Goal: Information Seeking & Learning: Compare options

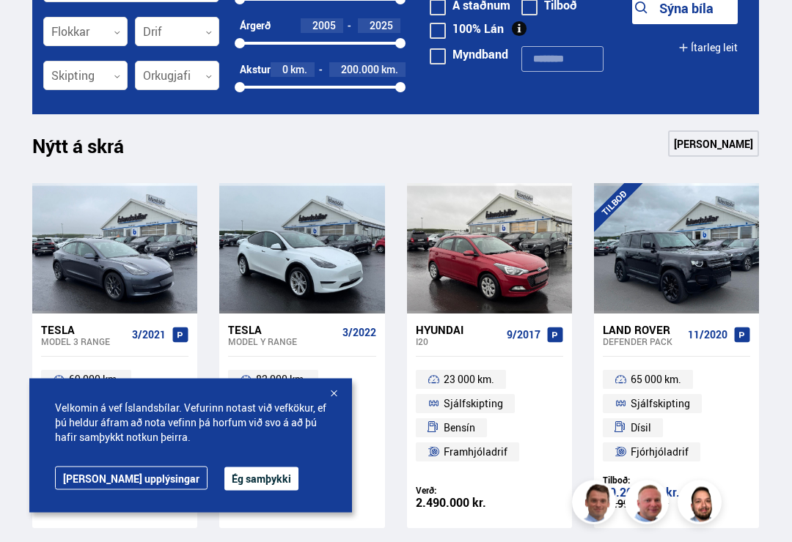
scroll to position [458, 0]
click at [333, 402] on div at bounding box center [333, 395] width 15 height 15
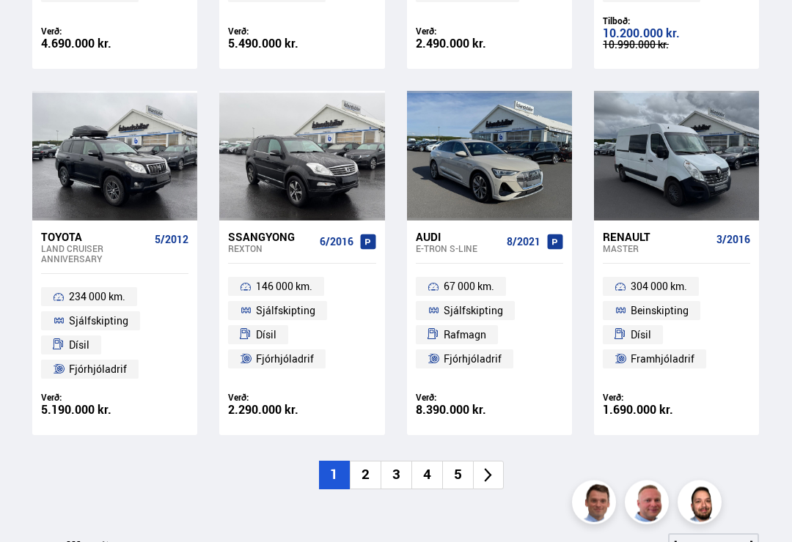
scroll to position [919, 0]
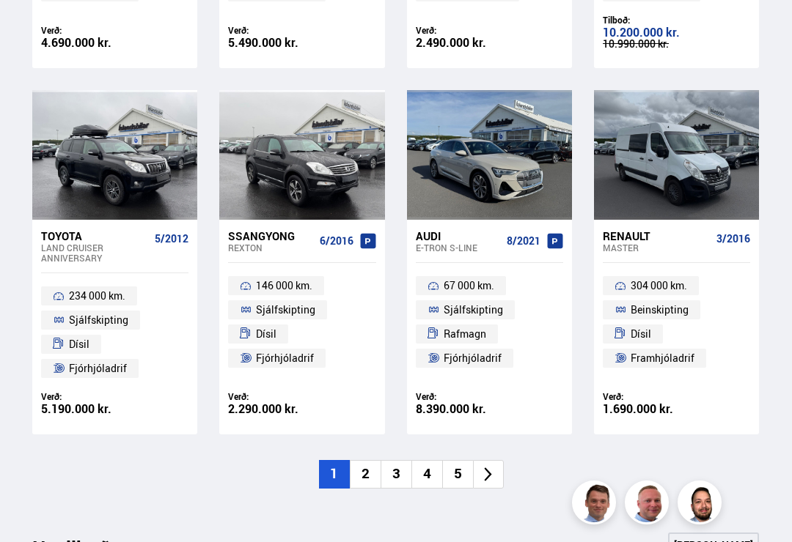
click at [494, 466] on icon at bounding box center [487, 474] width 17 height 17
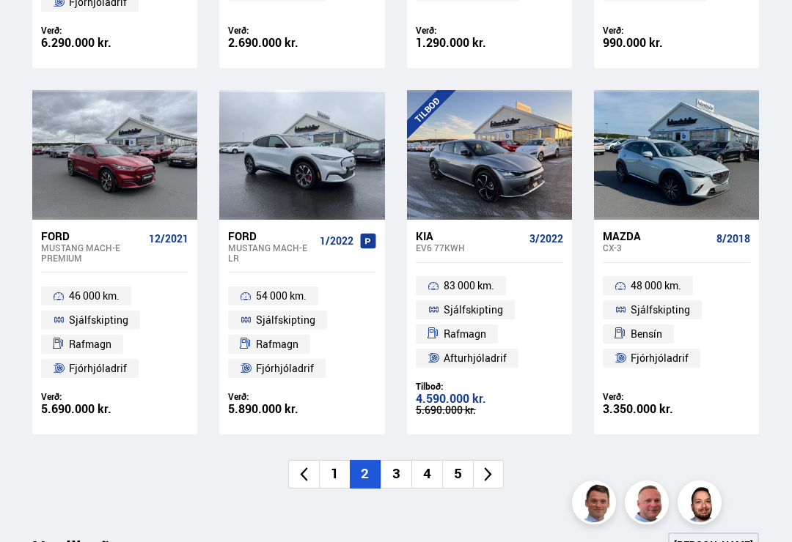
click at [493, 468] on icon at bounding box center [487, 474] width 17 height 17
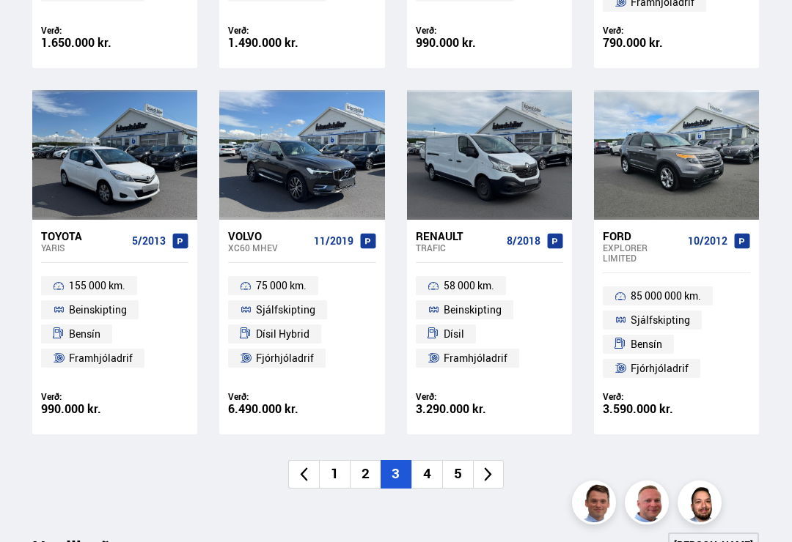
click at [492, 466] on icon at bounding box center [487, 474] width 17 height 17
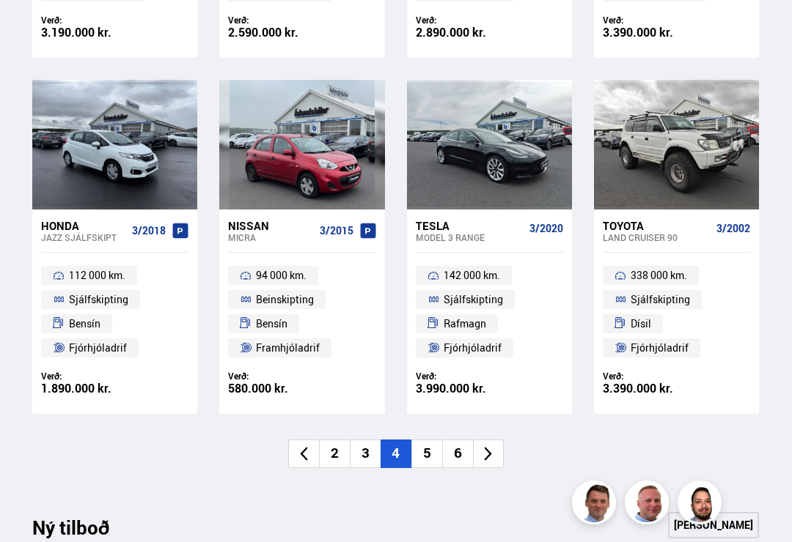
click at [492, 446] on icon at bounding box center [487, 454] width 17 height 17
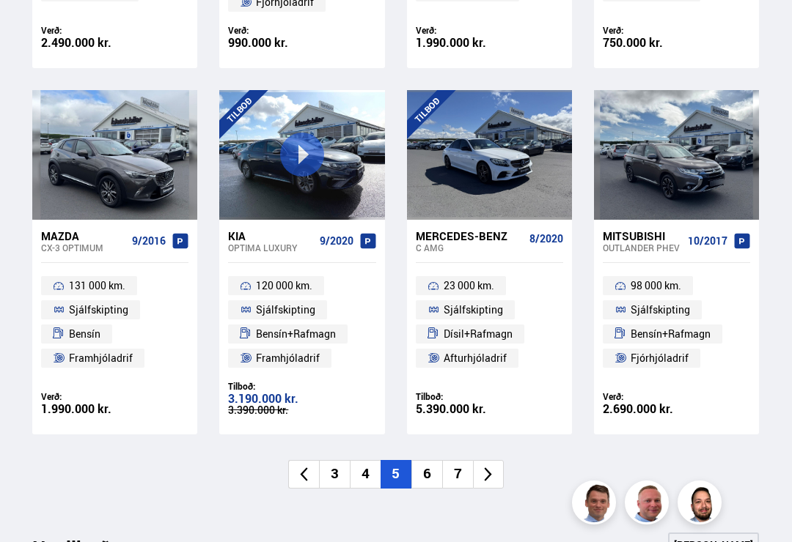
click at [494, 474] on icon at bounding box center [487, 474] width 17 height 17
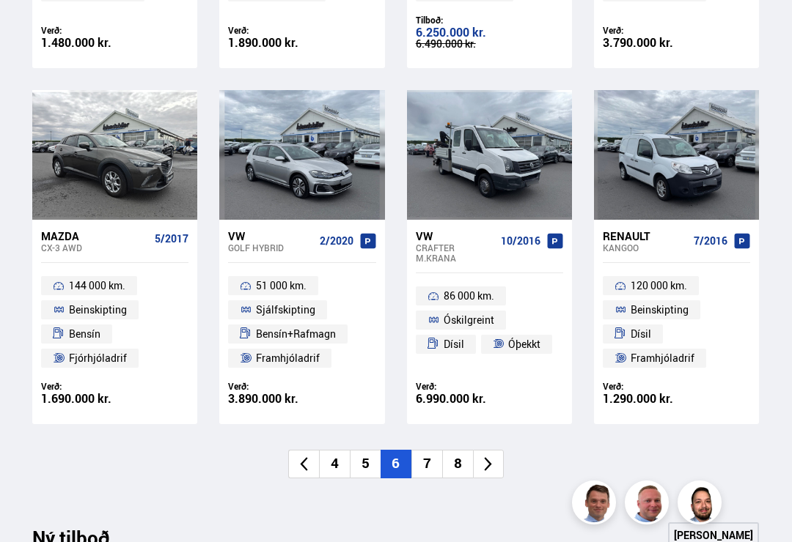
click at [485, 465] on icon at bounding box center [487, 464] width 17 height 17
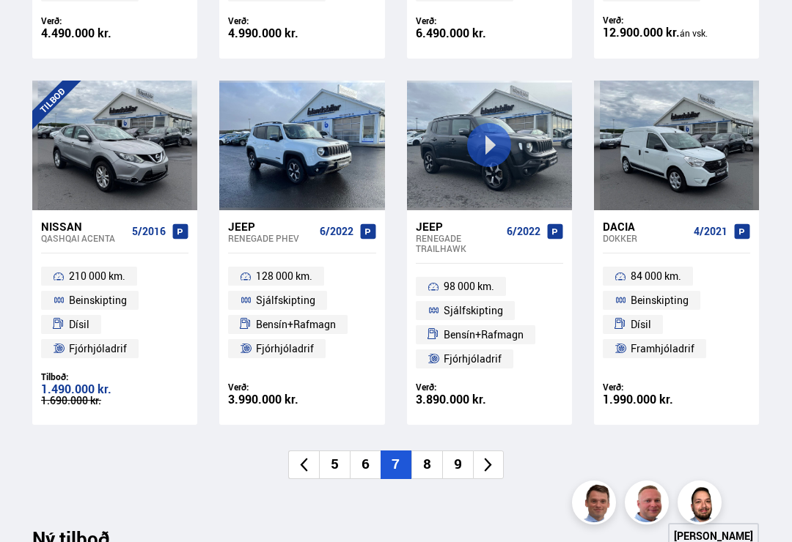
click at [489, 460] on icon at bounding box center [488, 465] width 7 height 14
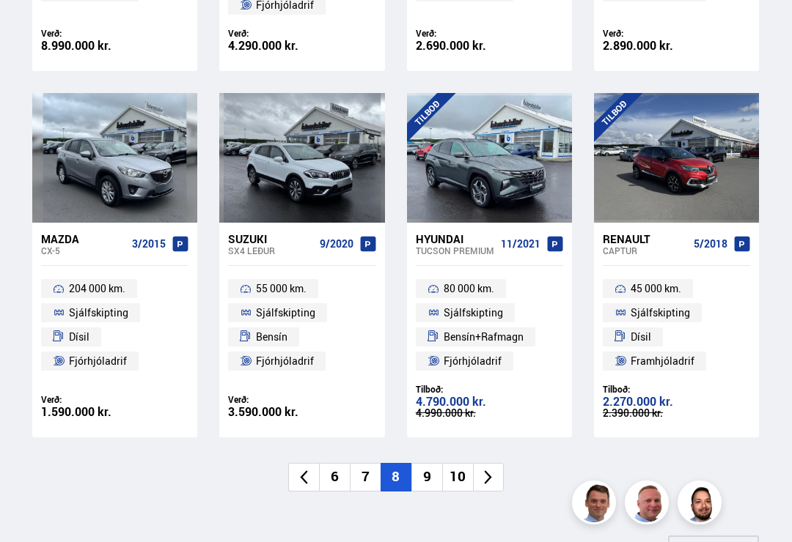
click at [493, 471] on icon at bounding box center [487, 477] width 17 height 17
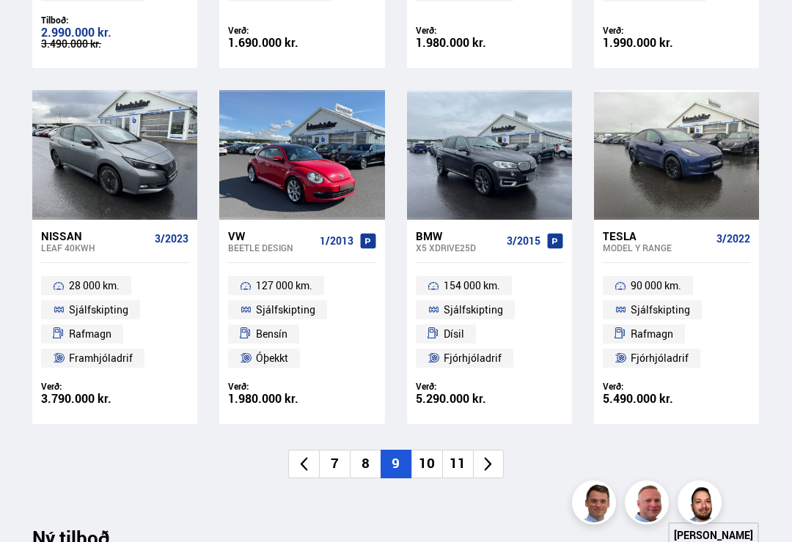
click at [491, 458] on icon at bounding box center [488, 464] width 7 height 14
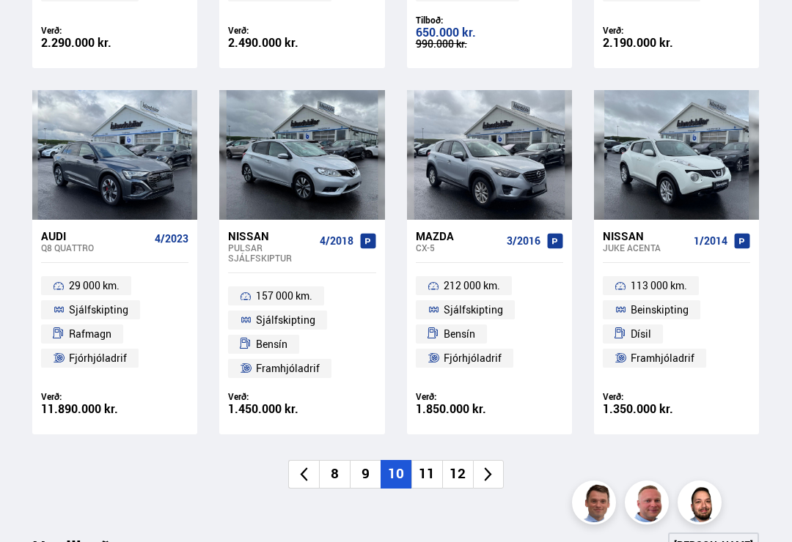
click at [500, 472] on li at bounding box center [488, 474] width 31 height 29
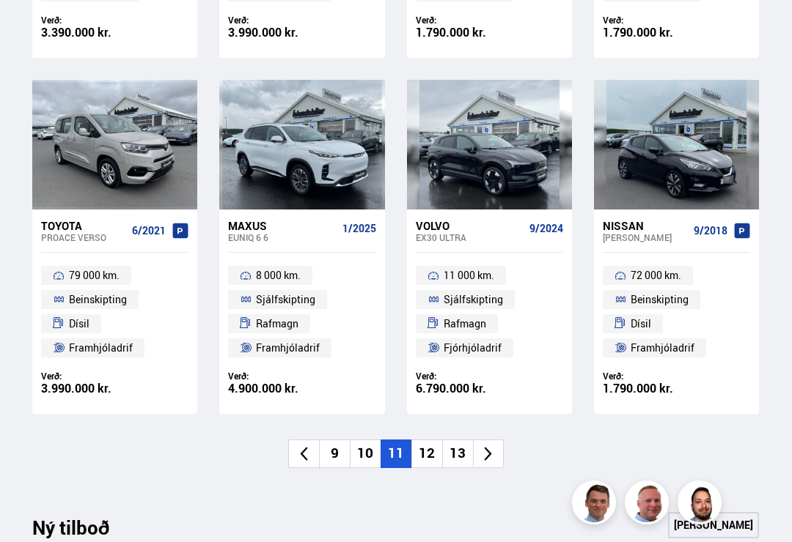
click at [493, 446] on icon at bounding box center [487, 454] width 17 height 17
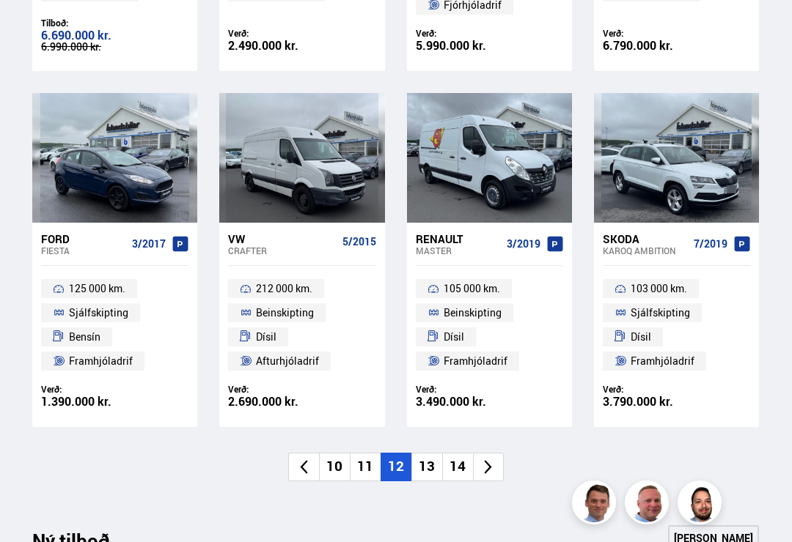
click at [494, 460] on icon at bounding box center [487, 467] width 17 height 17
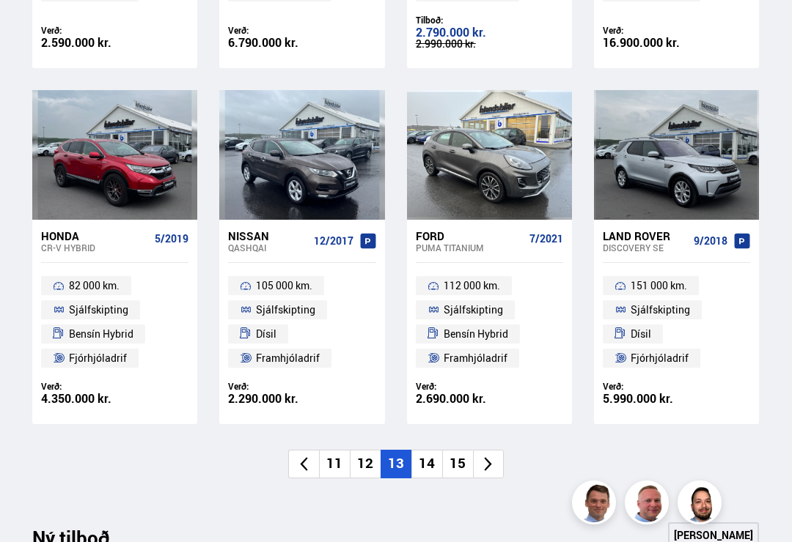
click at [489, 468] on li at bounding box center [488, 464] width 31 height 29
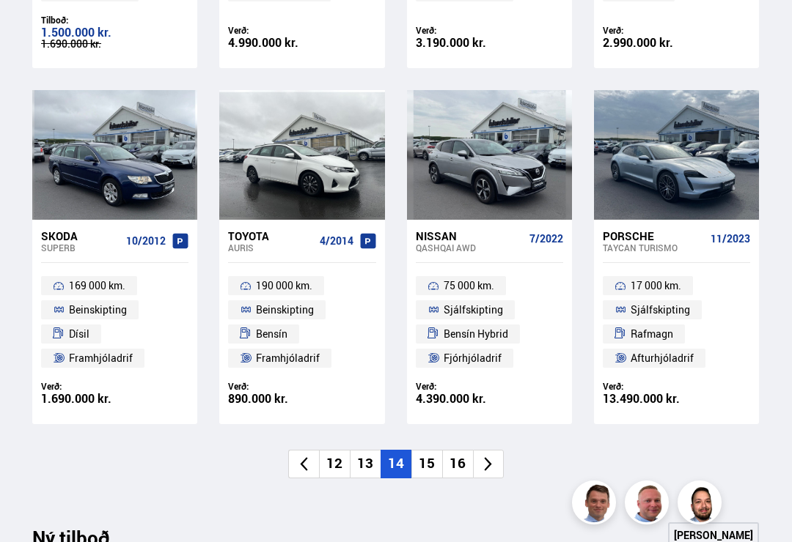
click at [489, 460] on icon at bounding box center [488, 464] width 7 height 14
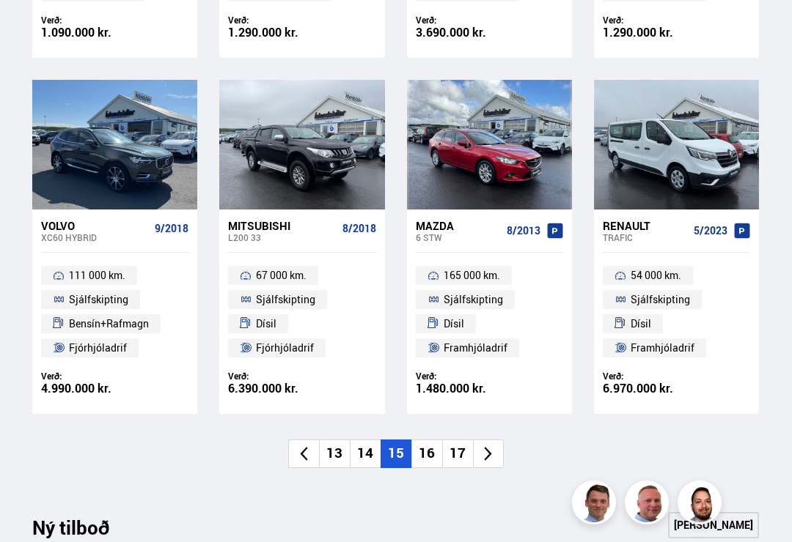
click at [529, 490] on div "Nýtt á skrá Sjá meira Volvo V60 10/2012 242 000 km. Beinskipting Dísil Framhjól…" at bounding box center [396, 91] width 750 height 842
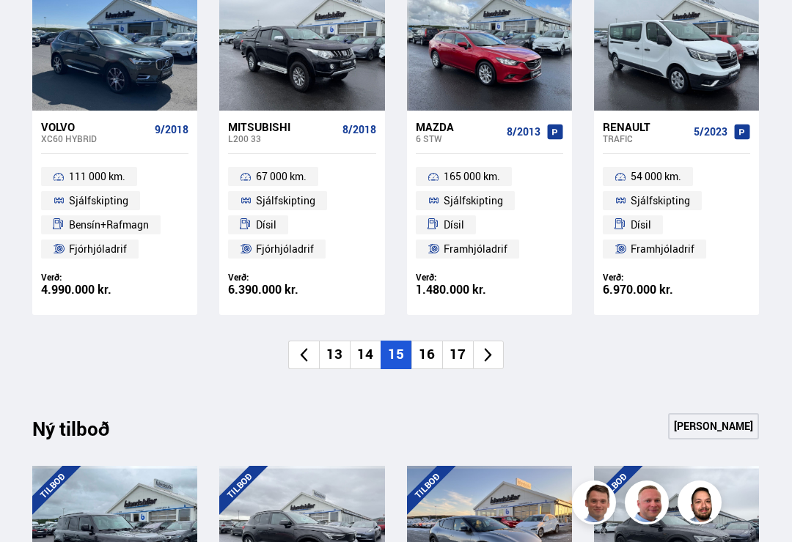
scroll to position [1016, 0]
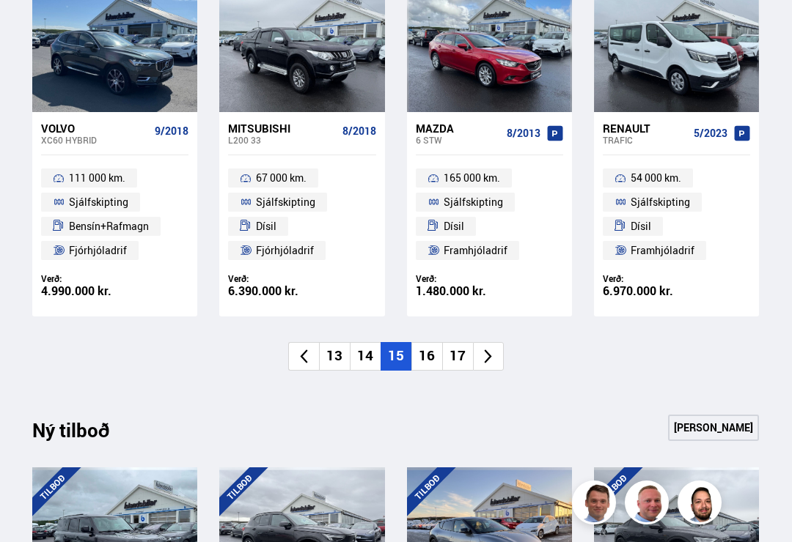
click at [496, 358] on icon at bounding box center [487, 356] width 17 height 17
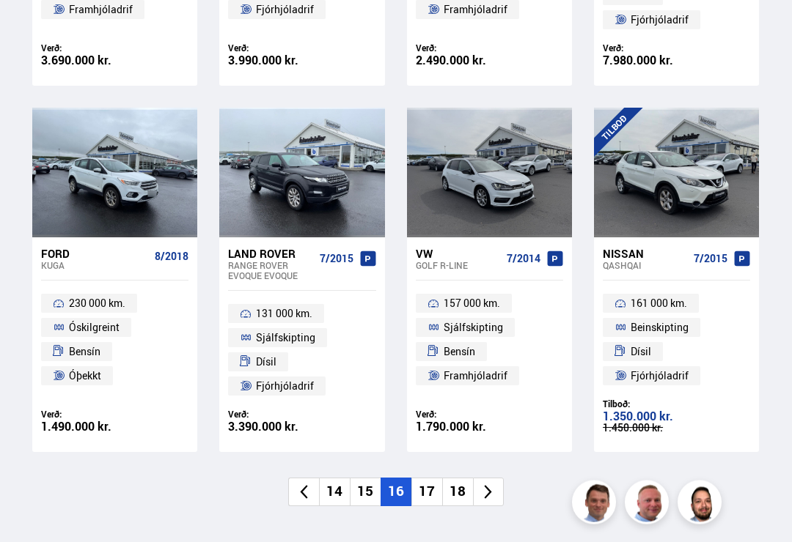
scroll to position [901, 0]
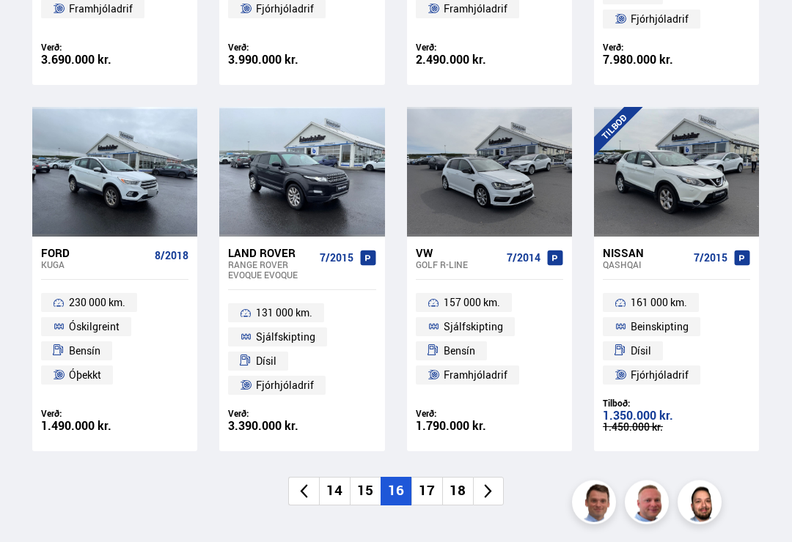
click at [496, 484] on icon at bounding box center [487, 492] width 17 height 17
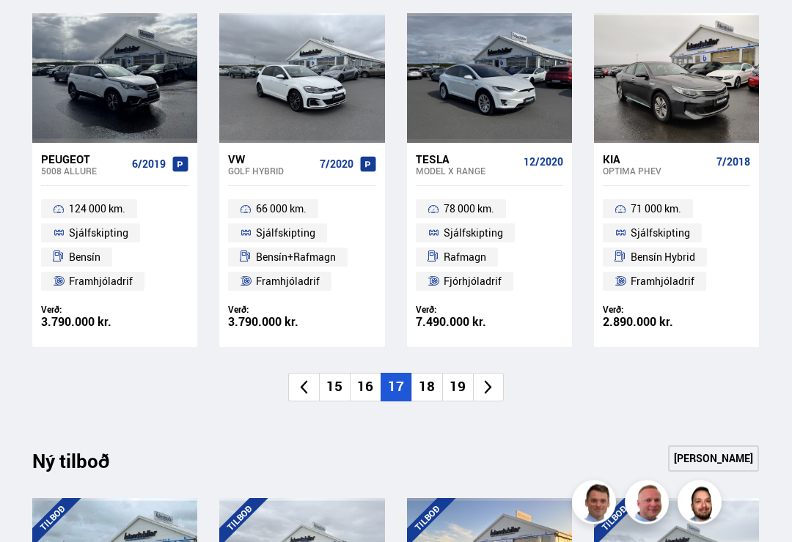
scroll to position [999, 0]
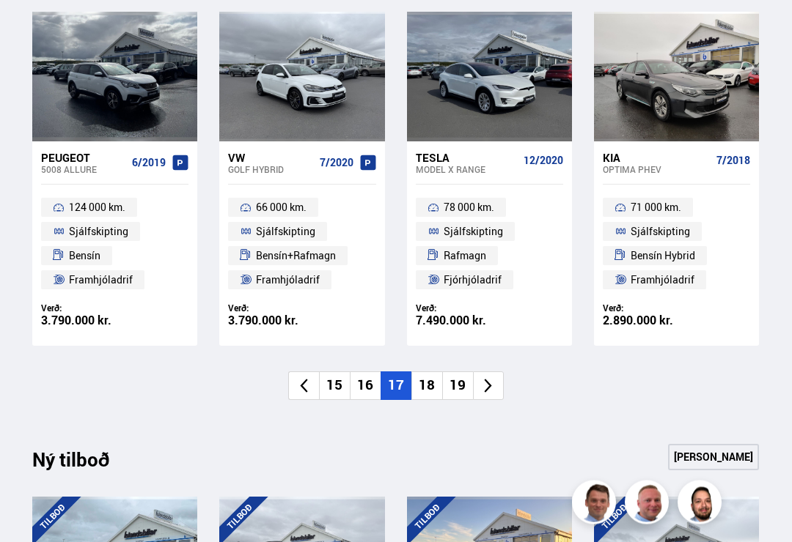
click at [495, 378] on icon at bounding box center [487, 386] width 17 height 17
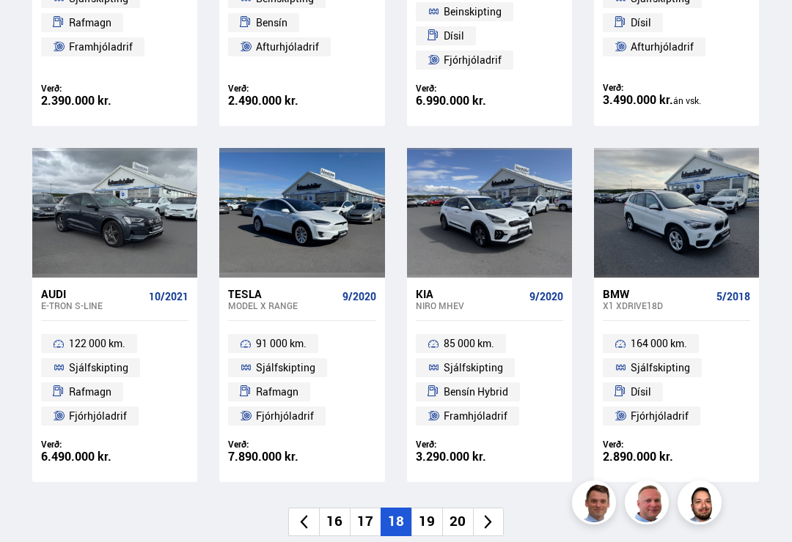
scroll to position [868, 0]
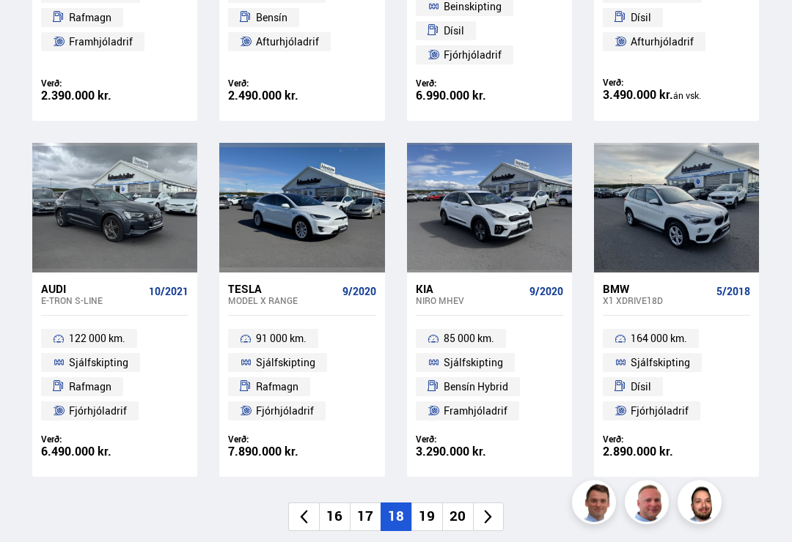
click at [498, 509] on li at bounding box center [488, 518] width 31 height 29
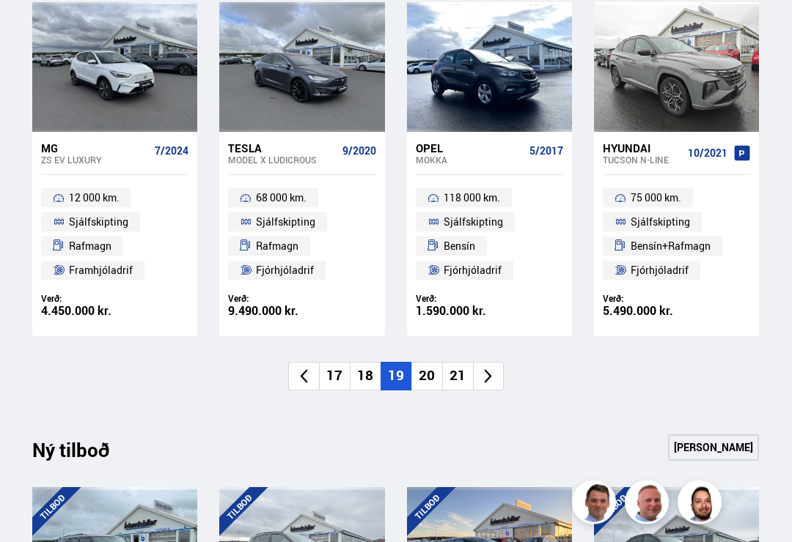
scroll to position [1006, 0]
click at [498, 378] on li at bounding box center [488, 376] width 31 height 29
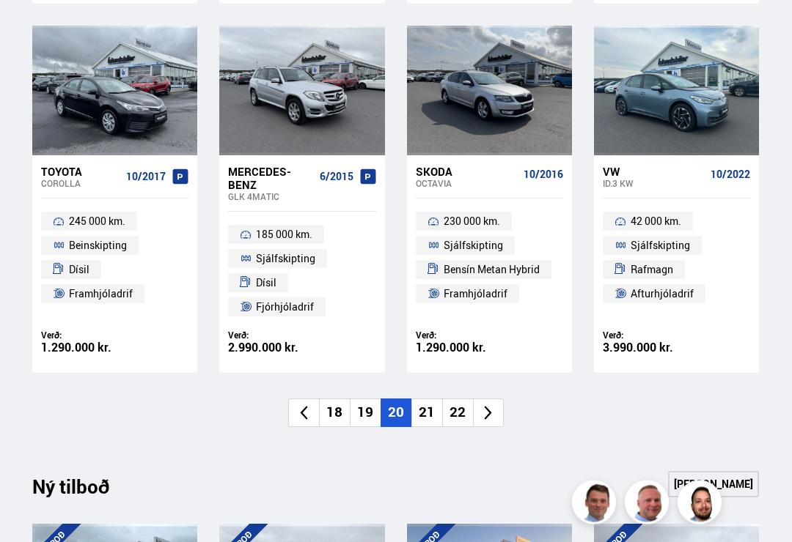
scroll to position [973, 0]
click at [490, 408] on icon at bounding box center [488, 413] width 7 height 14
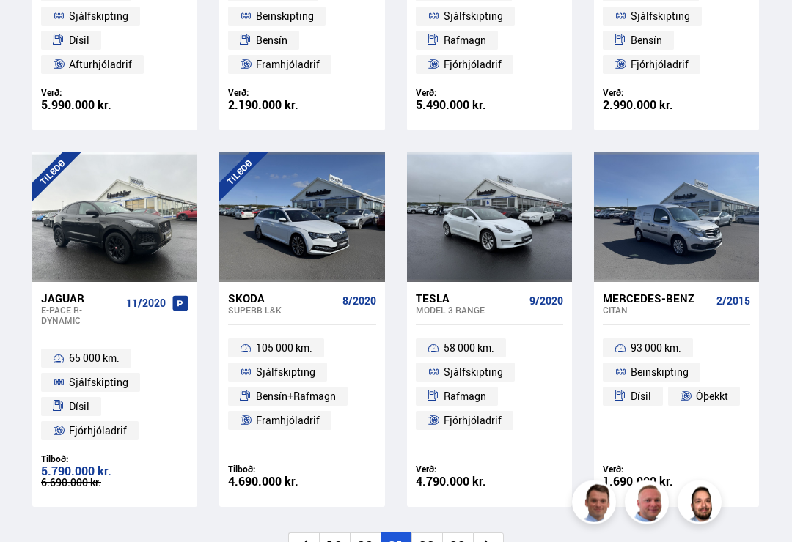
scroll to position [846, 0]
click at [303, 540] on icon at bounding box center [303, 547] width 7 height 14
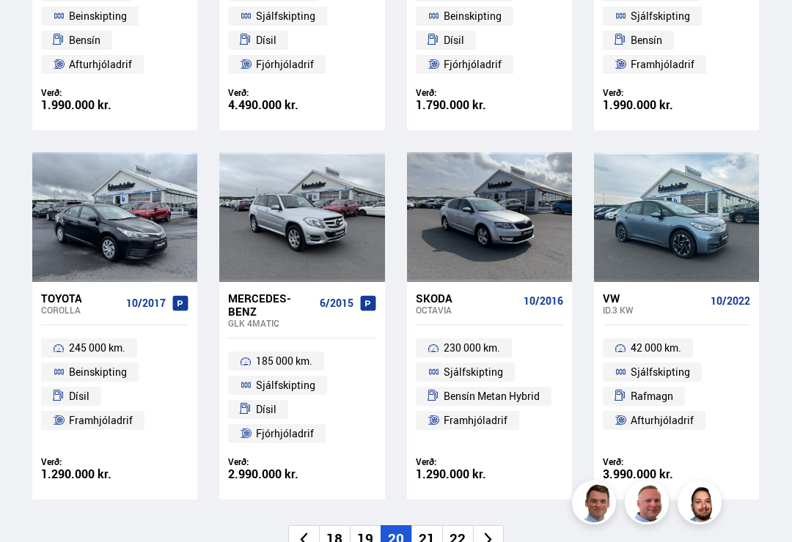
click at [309, 540] on icon at bounding box center [303, 539] width 17 height 17
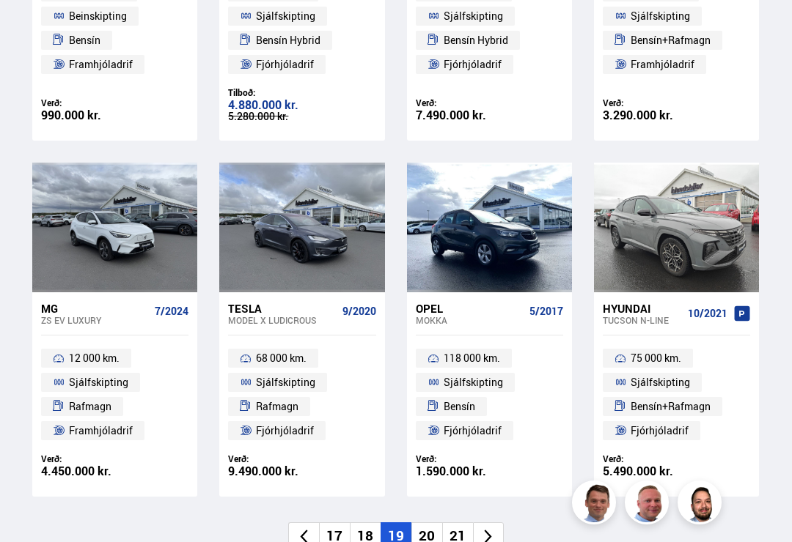
click at [495, 533] on icon at bounding box center [487, 537] width 17 height 17
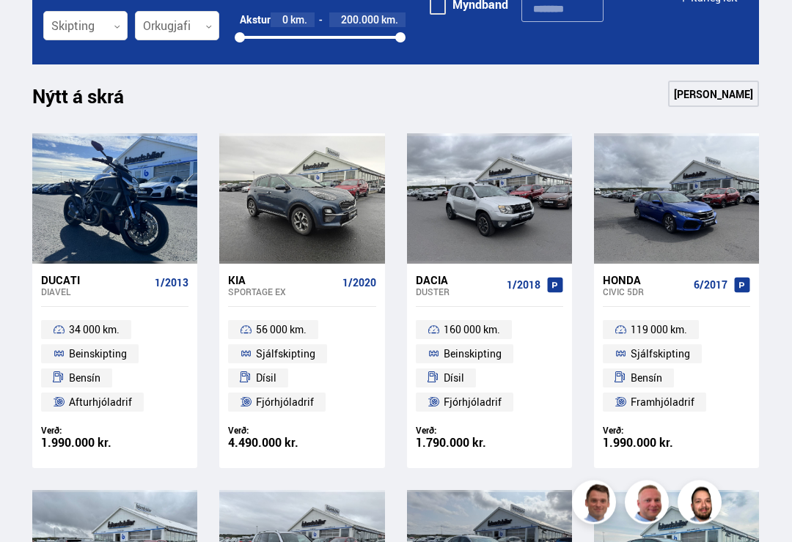
scroll to position [508, 0]
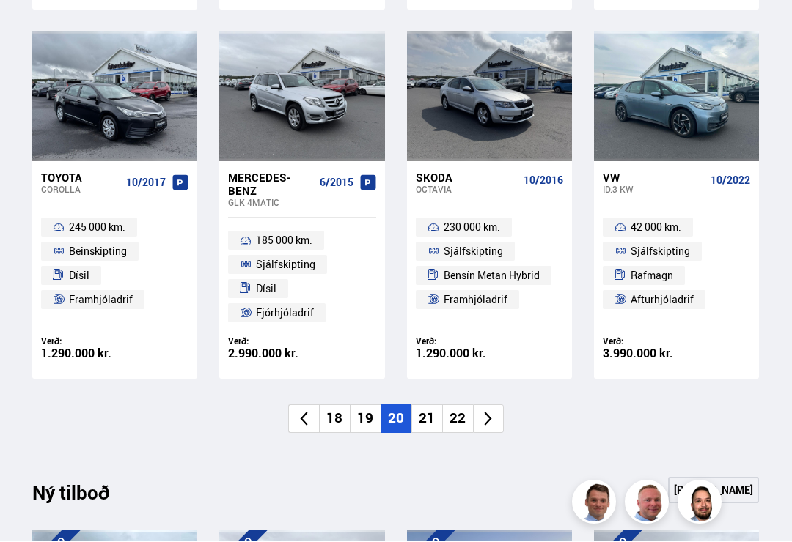
click at [497, 416] on li at bounding box center [488, 419] width 31 height 29
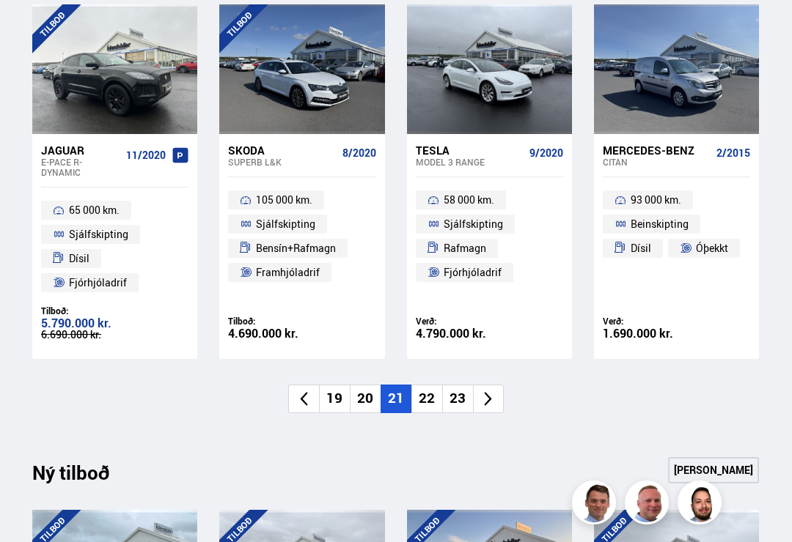
scroll to position [963, 0]
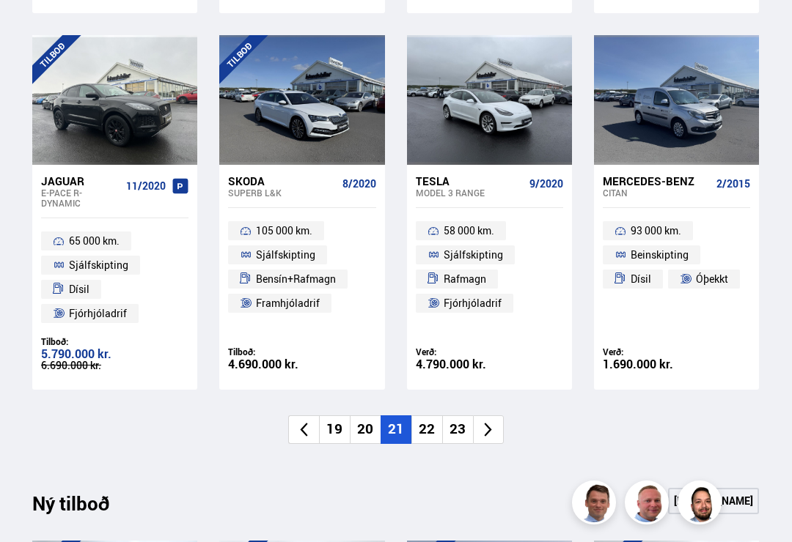
click at [497, 423] on li at bounding box center [488, 430] width 31 height 29
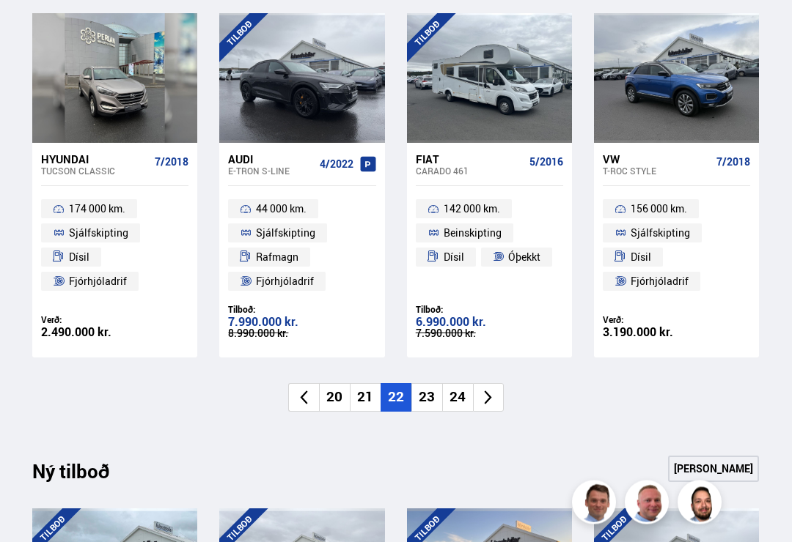
scroll to position [988, 0]
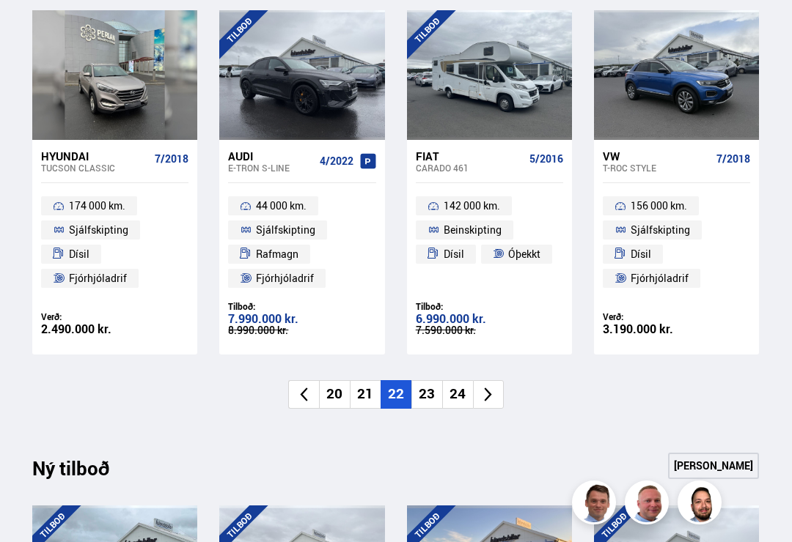
click at [490, 398] on li at bounding box center [488, 394] width 31 height 29
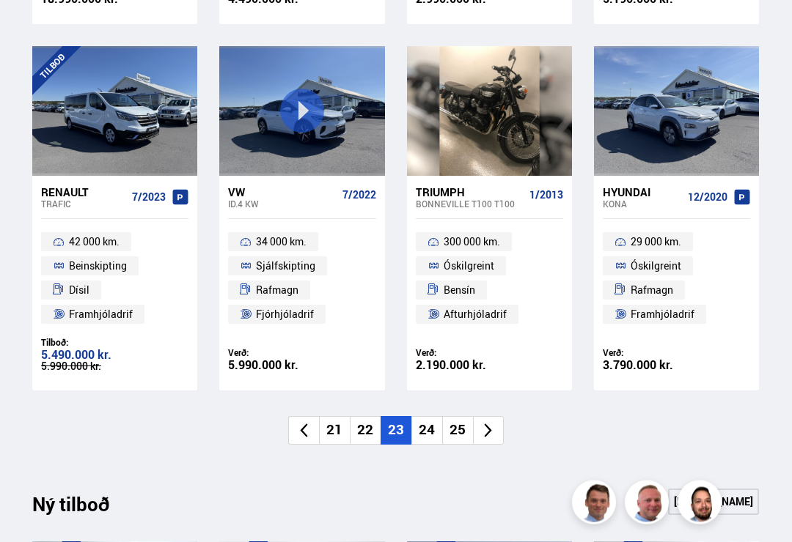
scroll to position [953, 0]
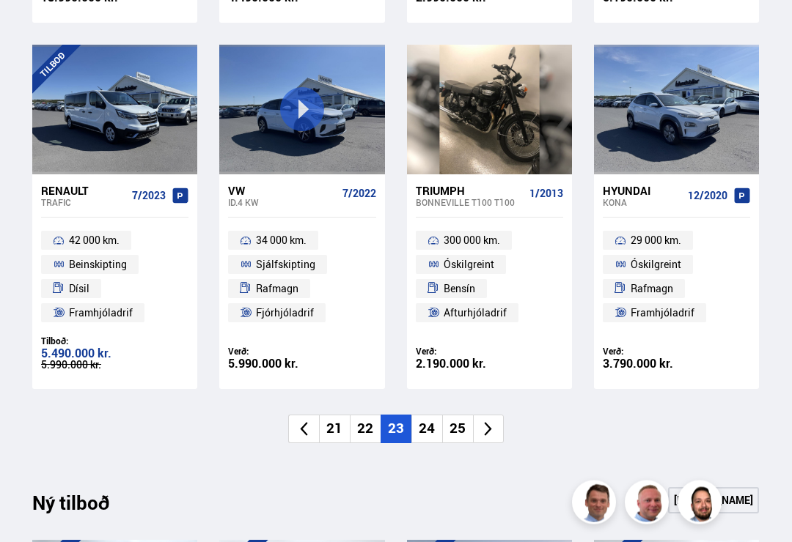
click at [491, 422] on icon at bounding box center [487, 430] width 17 height 17
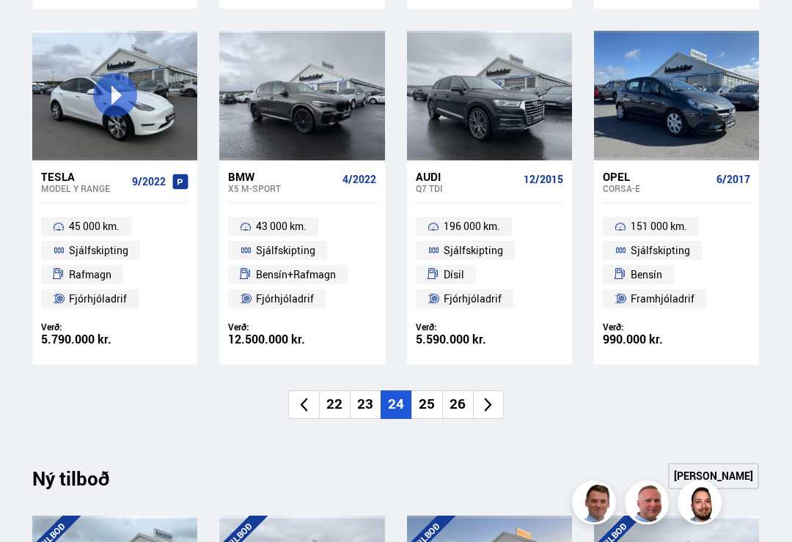
scroll to position [975, 0]
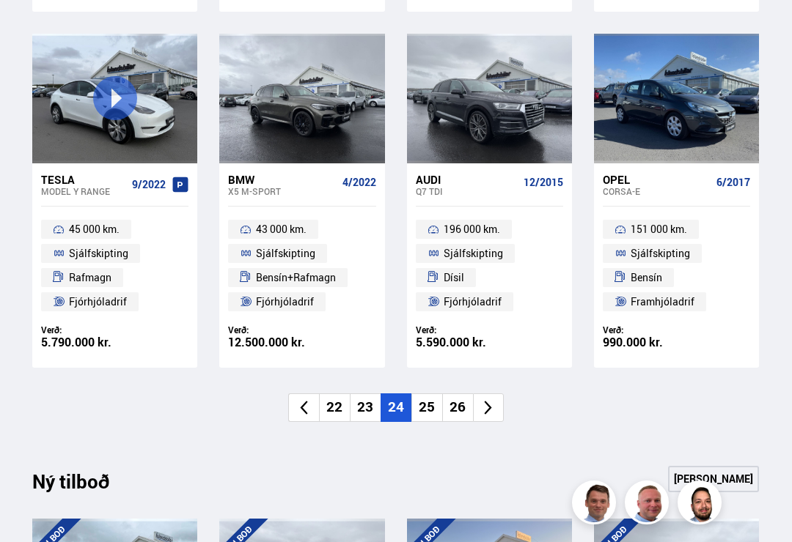
click at [490, 407] on icon at bounding box center [487, 408] width 17 height 17
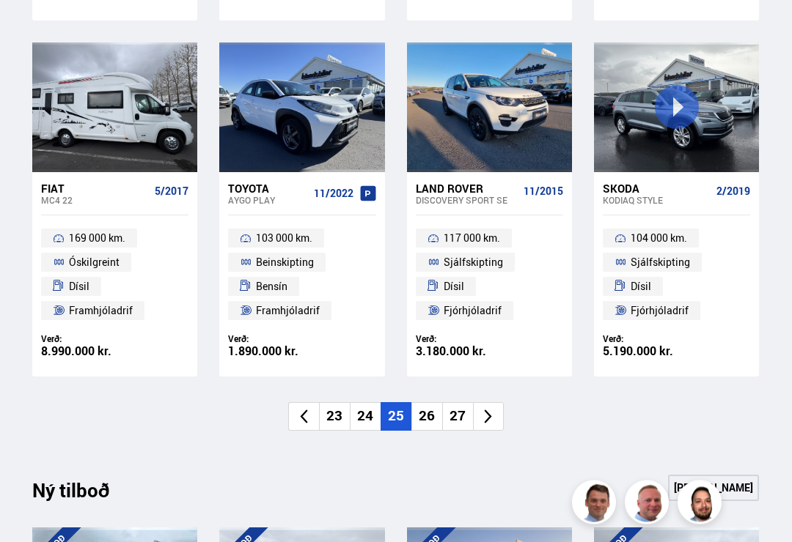
scroll to position [963, 0]
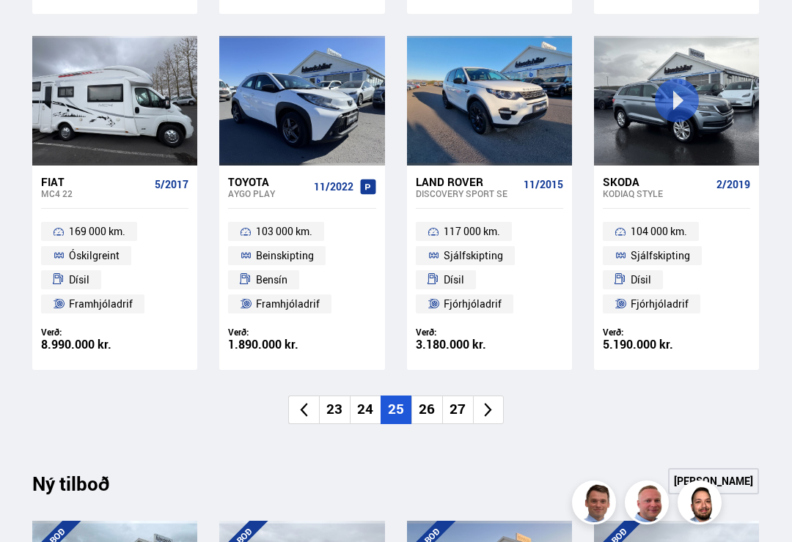
click at [492, 412] on icon at bounding box center [487, 410] width 17 height 17
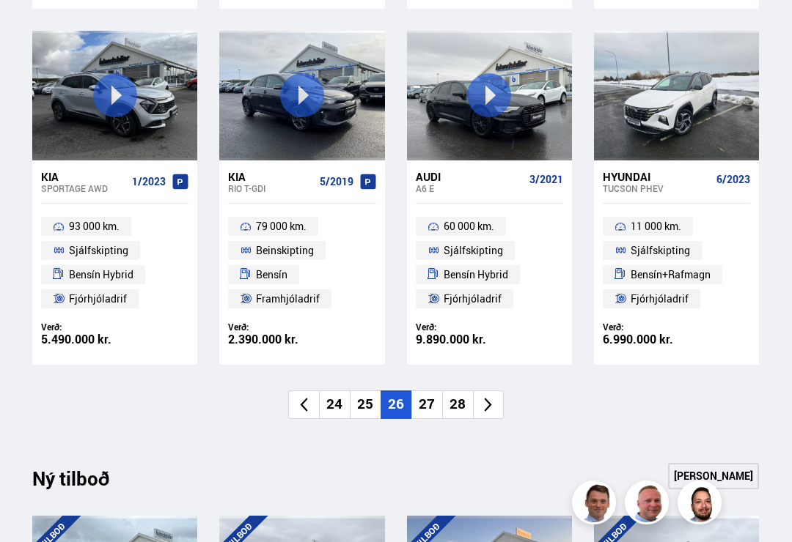
scroll to position [982, 0]
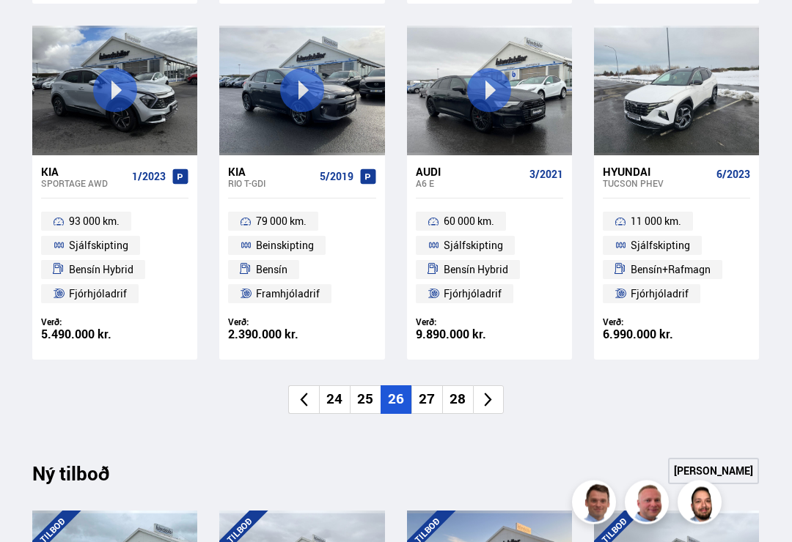
click at [485, 403] on li at bounding box center [488, 400] width 31 height 29
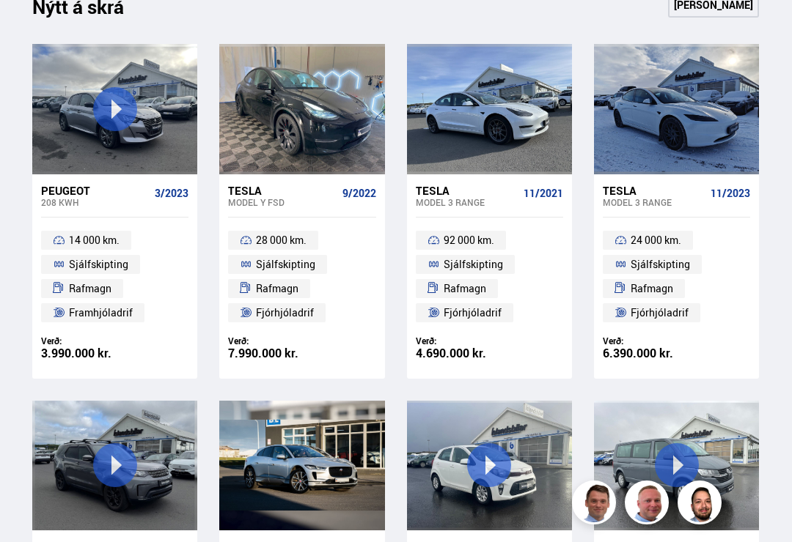
scroll to position [575, 0]
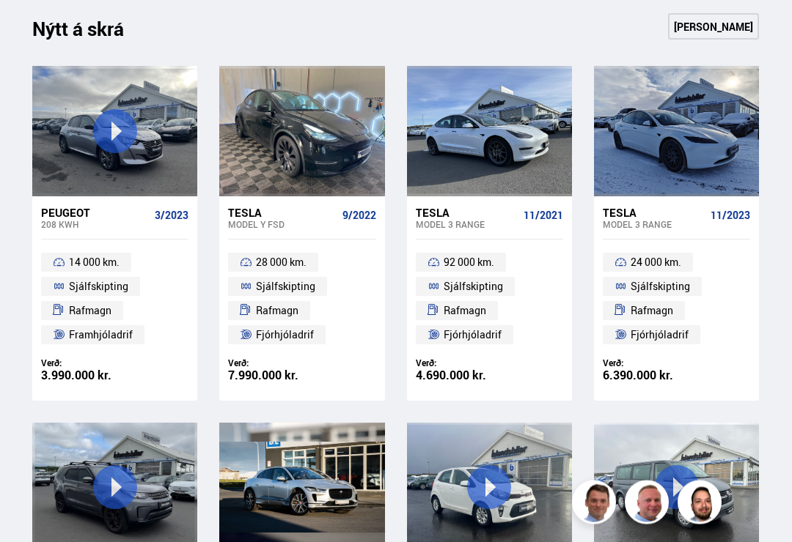
click at [560, 405] on div "Peugeot 208 KWH 3/2023 14 000 km. Sjálfskipting Rafmagn Framhjóladrif Verð: 3.9…" at bounding box center [395, 417] width 726 height 701
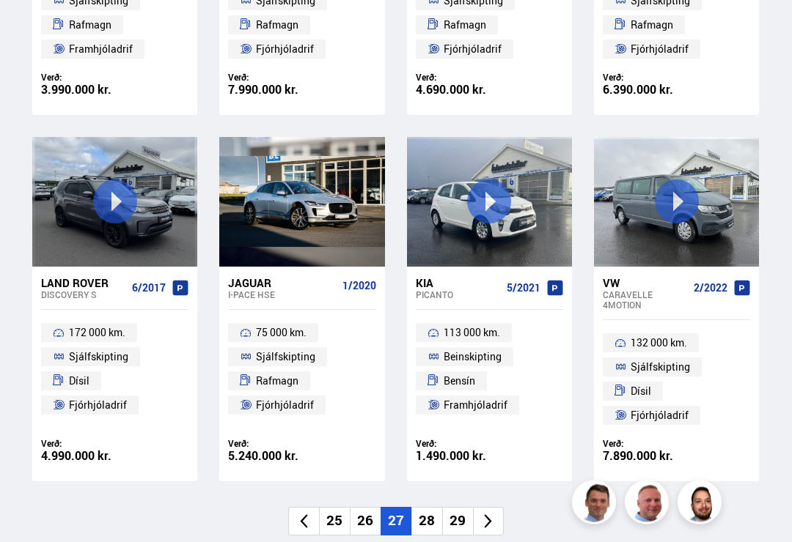
scroll to position [862, 0]
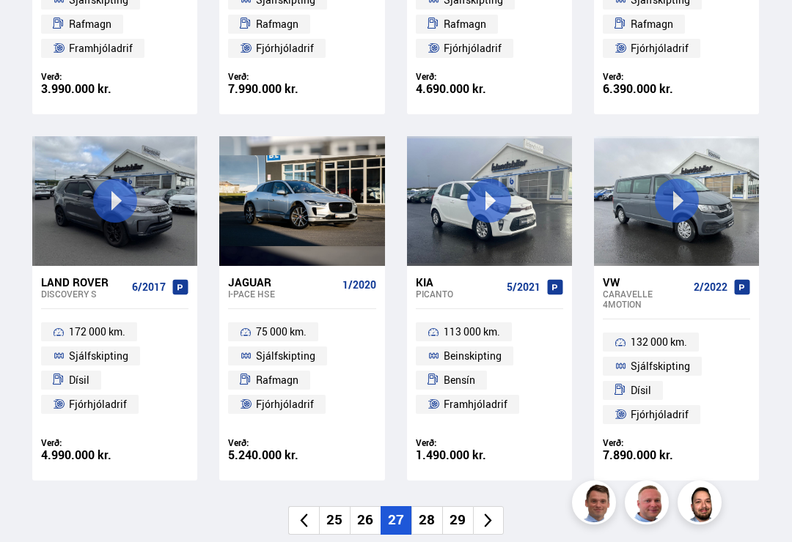
click at [496, 515] on icon at bounding box center [487, 520] width 17 height 17
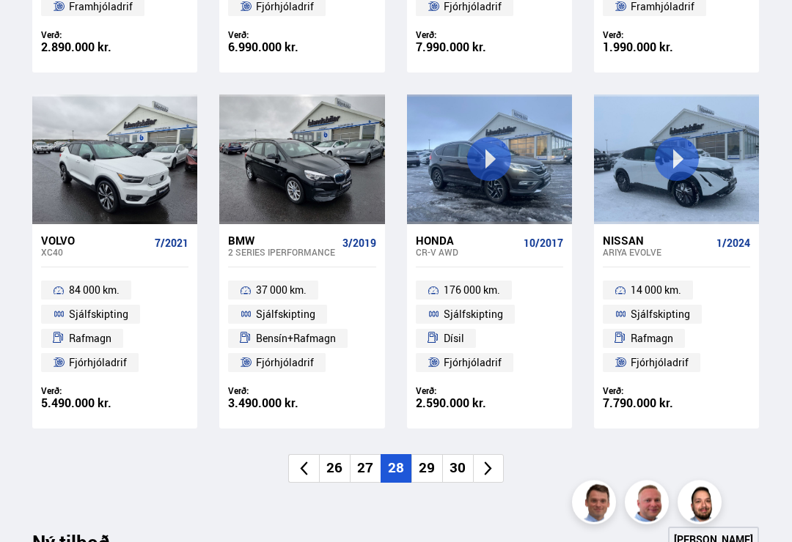
click at [498, 463] on li at bounding box center [488, 469] width 31 height 29
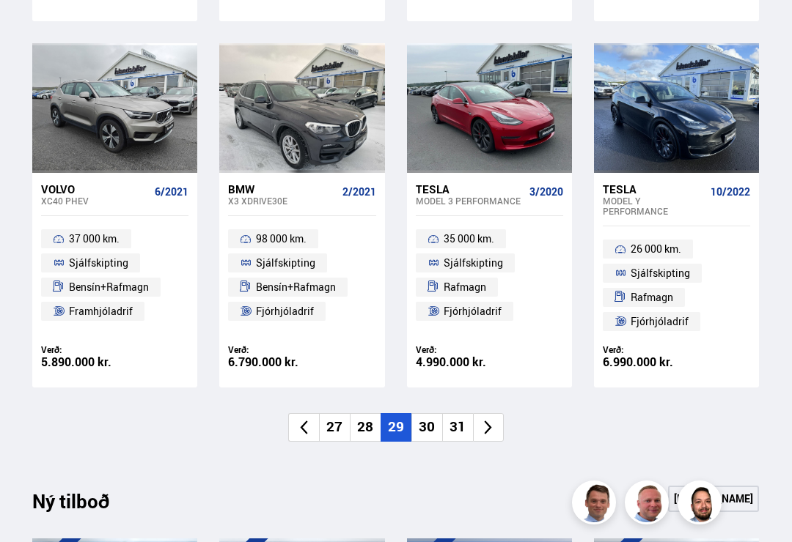
scroll to position [963, 0]
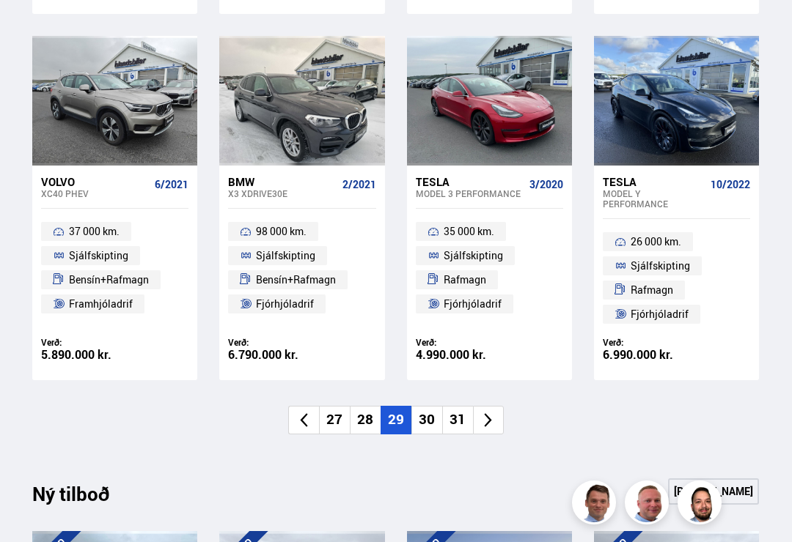
click at [489, 416] on icon at bounding box center [488, 420] width 7 height 14
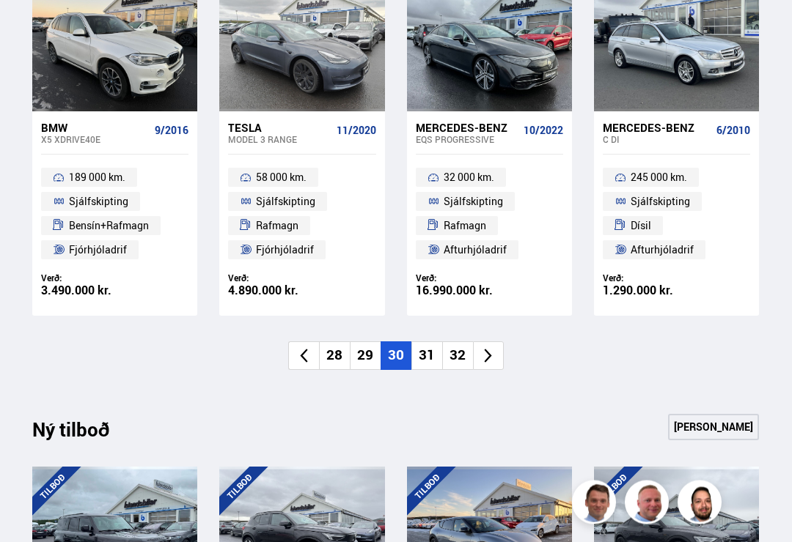
scroll to position [1028, 0]
click at [493, 351] on icon at bounding box center [487, 355] width 17 height 17
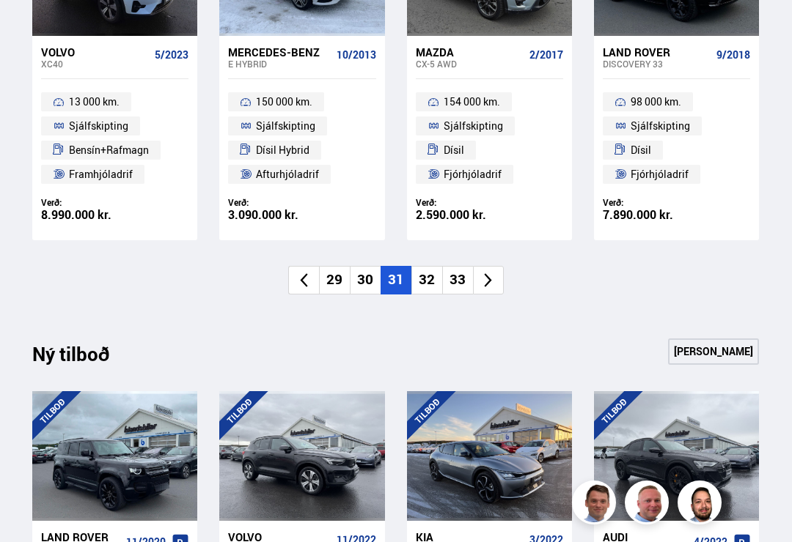
scroll to position [1105, 0]
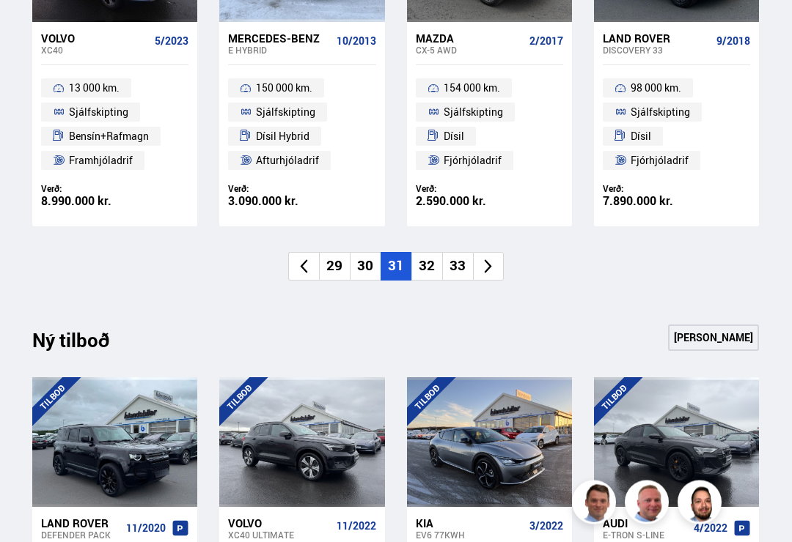
click at [490, 270] on li at bounding box center [488, 267] width 31 height 29
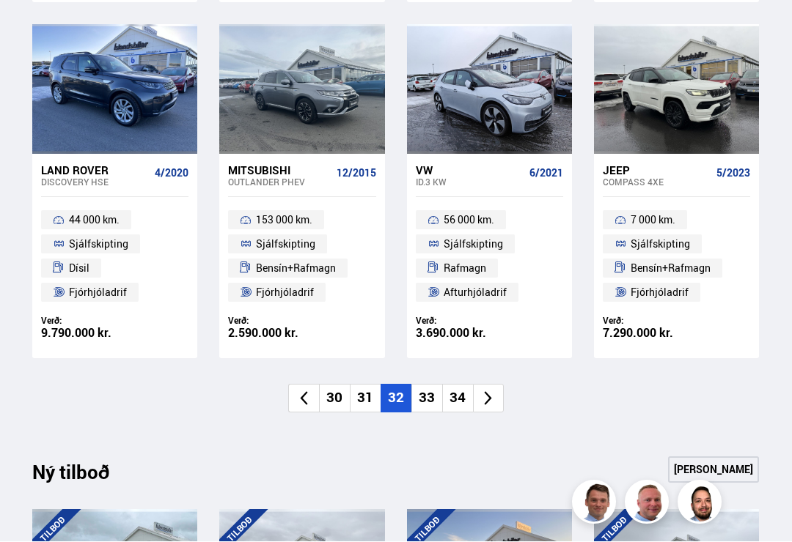
scroll to position [984, 0]
click at [493, 397] on icon at bounding box center [487, 398] width 17 height 17
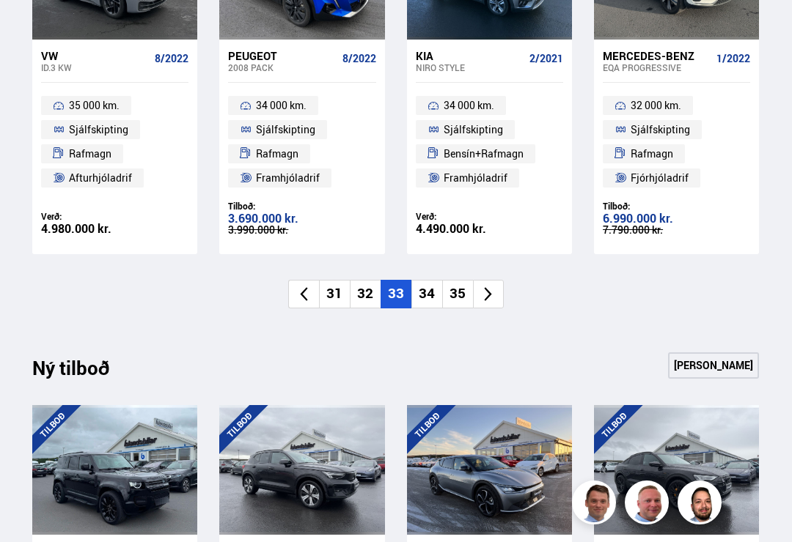
scroll to position [1086, 0]
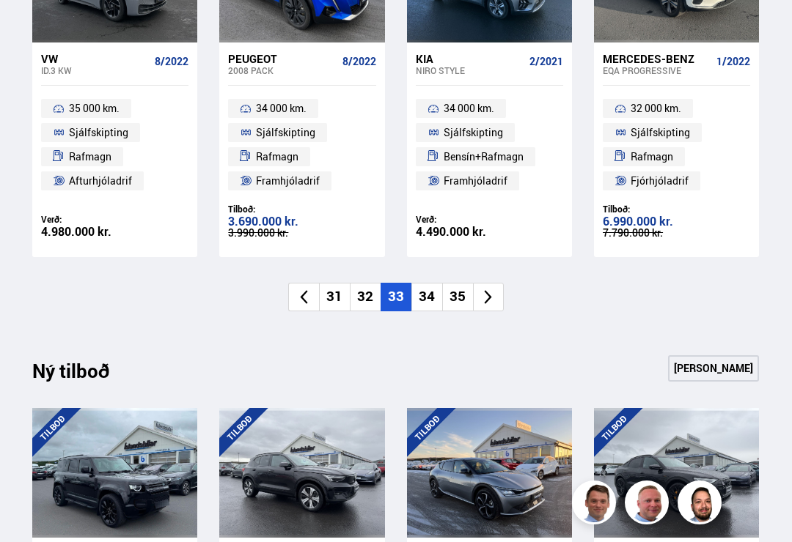
click at [488, 295] on icon at bounding box center [488, 297] width 7 height 14
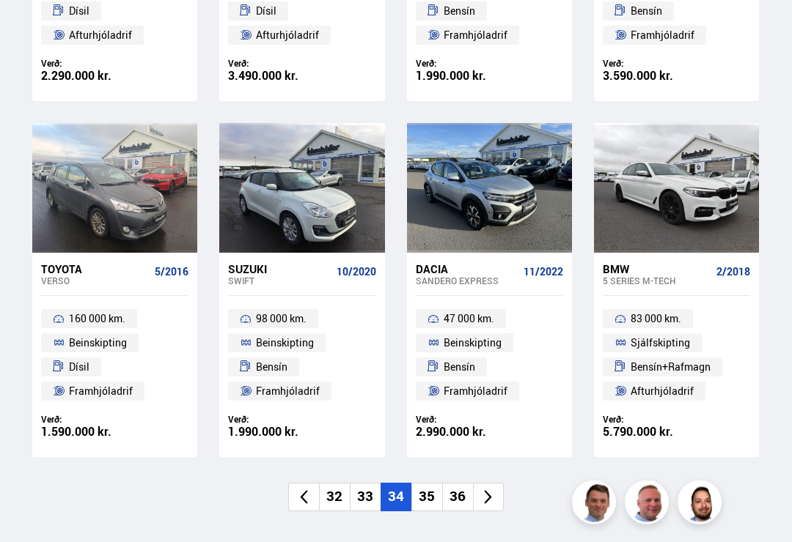
scroll to position [875, 0]
click at [491, 495] on icon at bounding box center [487, 497] width 17 height 17
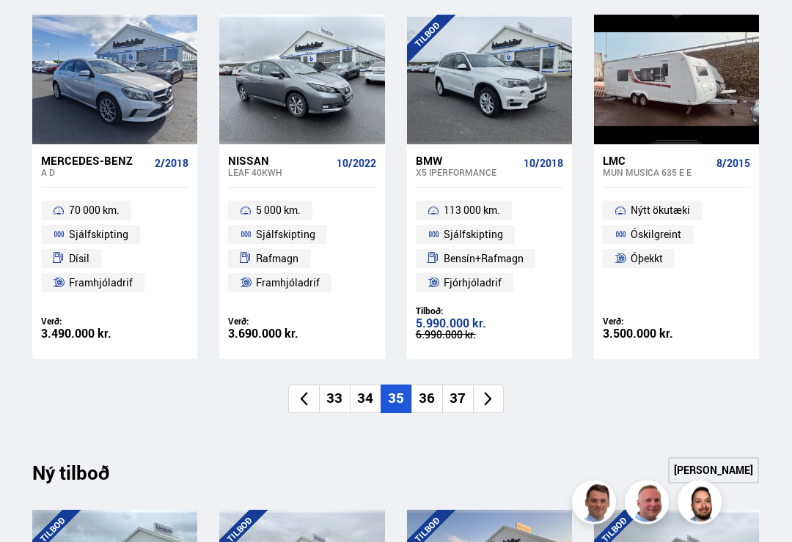
scroll to position [984, 0]
click at [496, 402] on li at bounding box center [488, 399] width 31 height 29
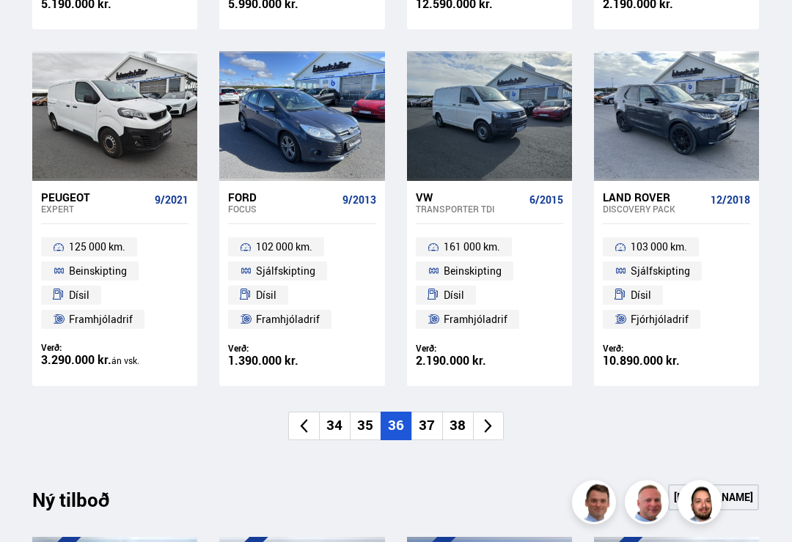
scroll to position [948, 0]
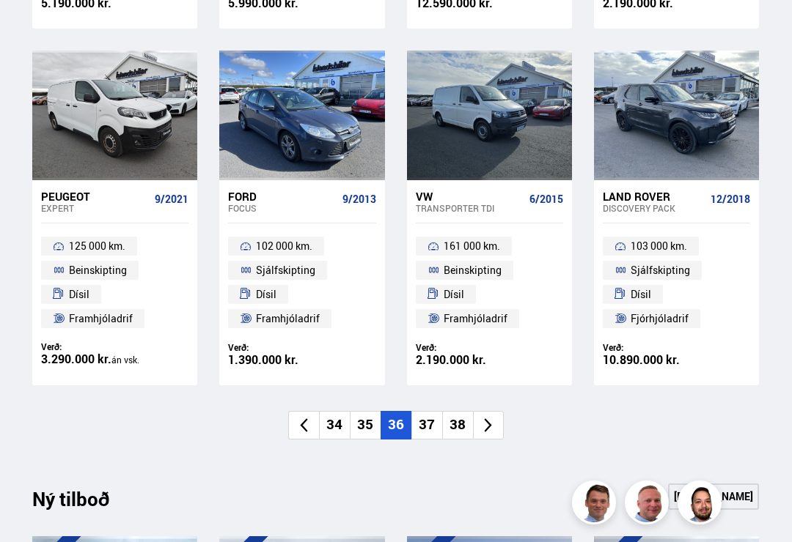
click at [491, 423] on icon at bounding box center [487, 425] width 17 height 17
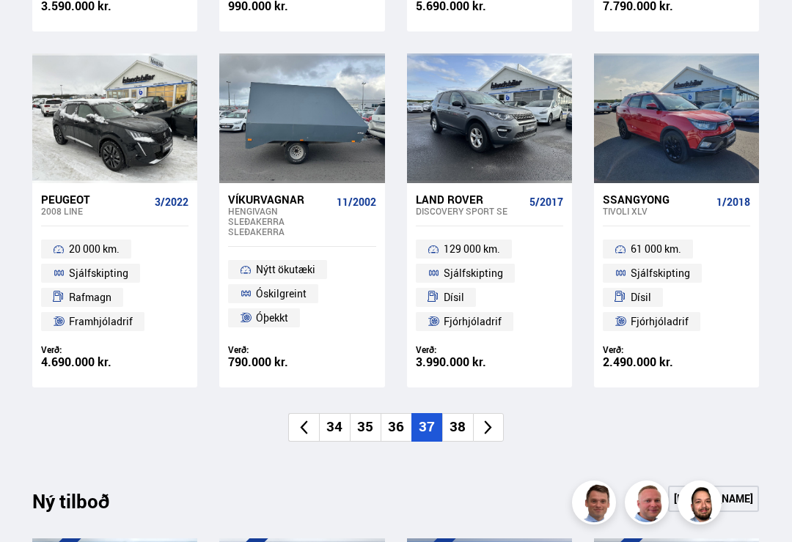
scroll to position [953, 0]
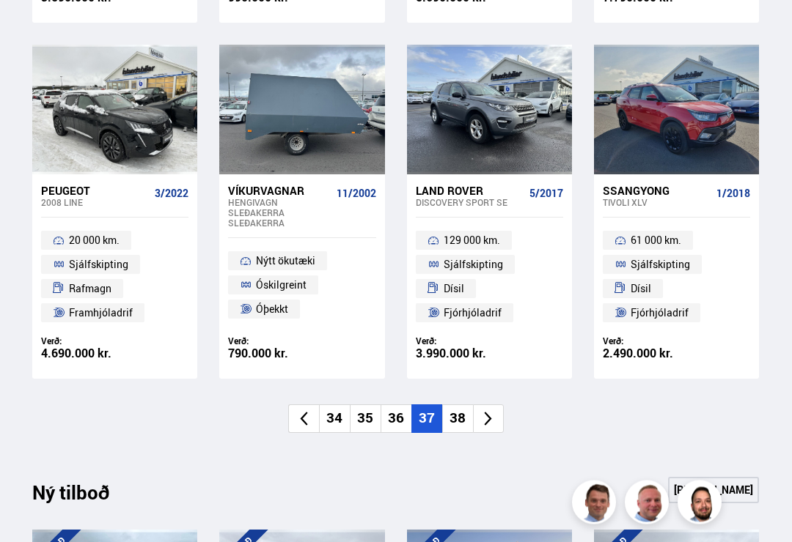
click at [487, 415] on icon at bounding box center [487, 419] width 17 height 17
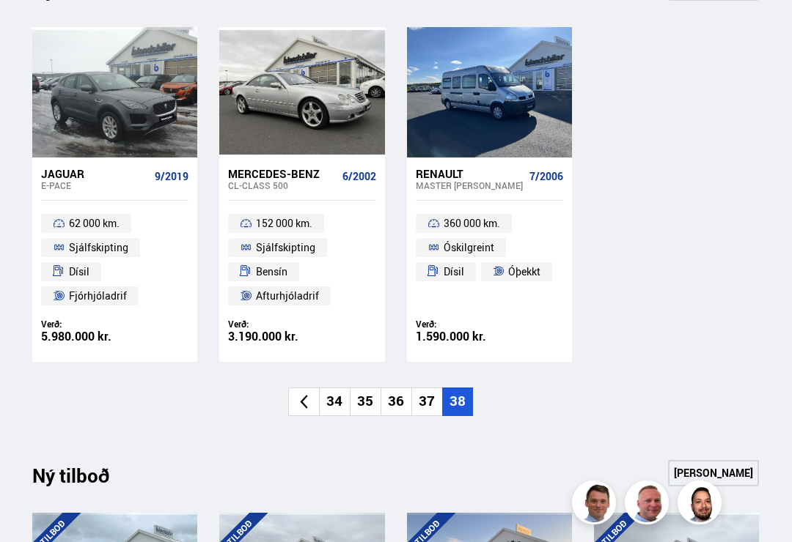
scroll to position [613, 0]
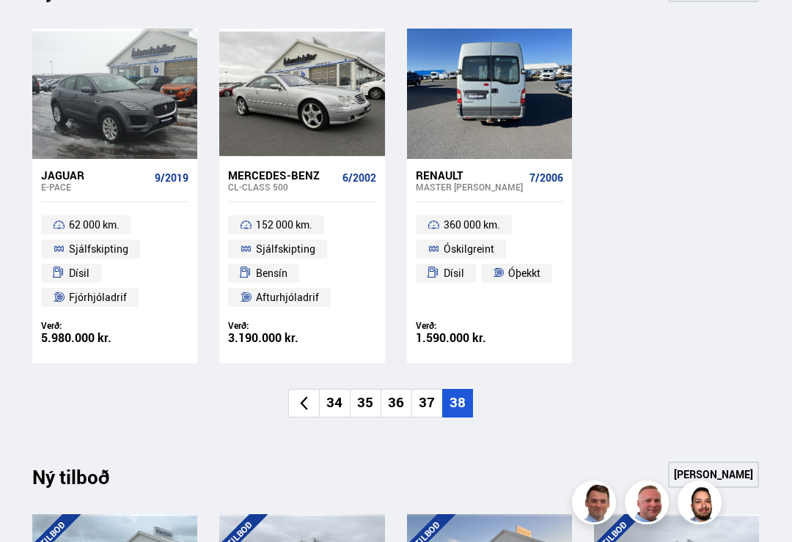
click at [531, 116] on div at bounding box center [522, 94] width 33 height 130
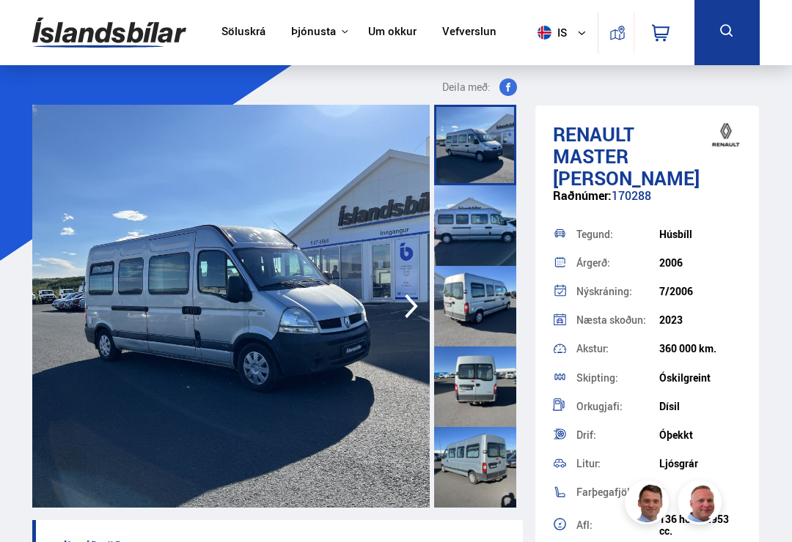
click at [397, 307] on icon "button" at bounding box center [411, 306] width 29 height 35
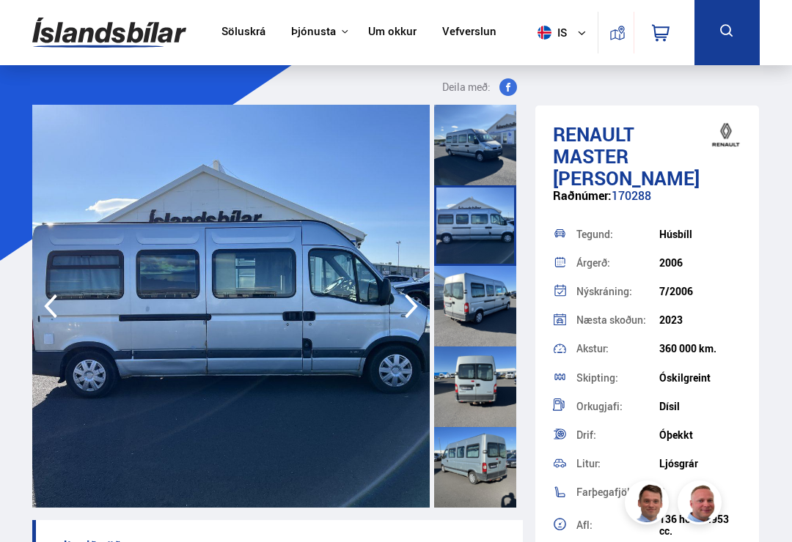
click at [406, 304] on icon "button" at bounding box center [411, 306] width 29 height 35
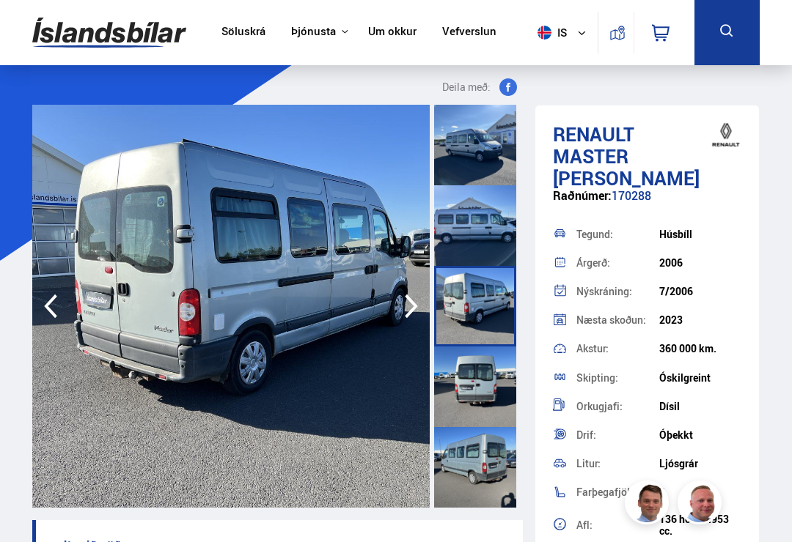
click at [408, 315] on icon "button" at bounding box center [411, 307] width 13 height 24
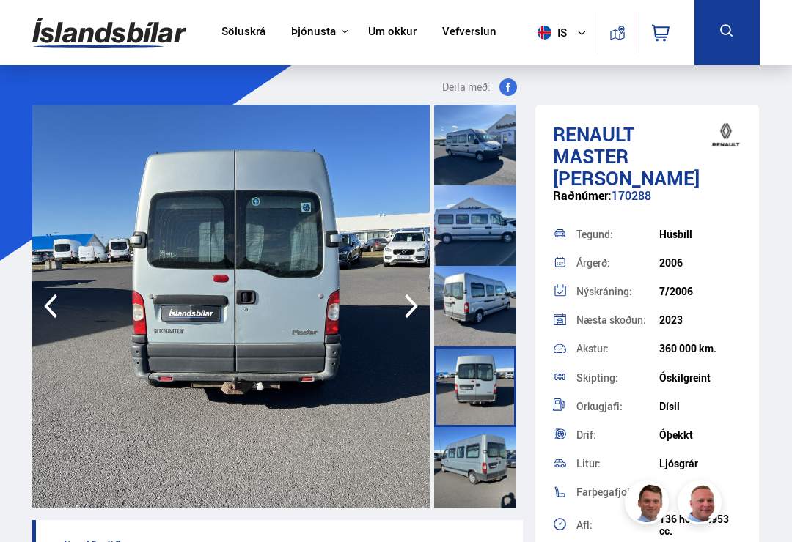
click at [410, 312] on icon "button" at bounding box center [411, 307] width 13 height 24
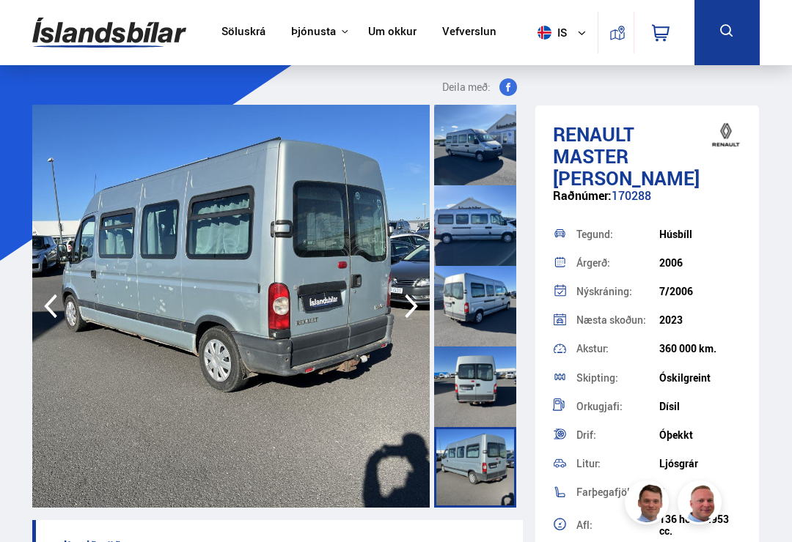
click at [413, 312] on icon "button" at bounding box center [411, 306] width 29 height 35
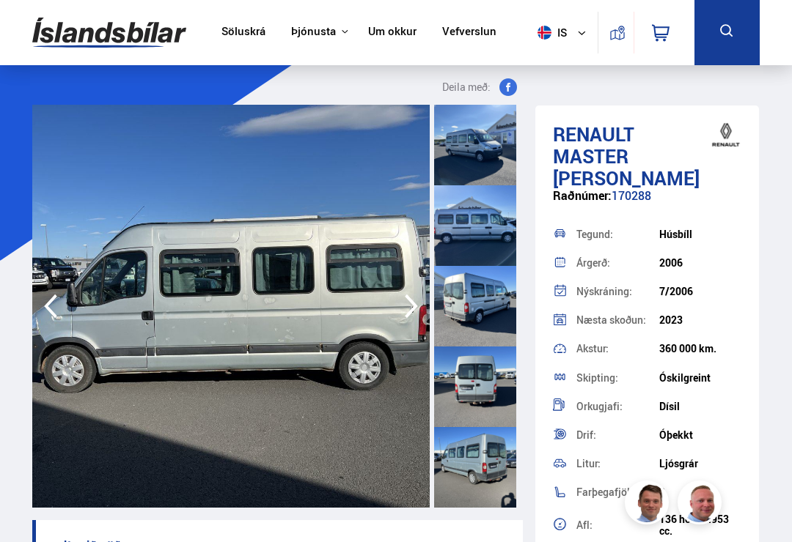
click at [405, 316] on icon "button" at bounding box center [411, 307] width 13 height 24
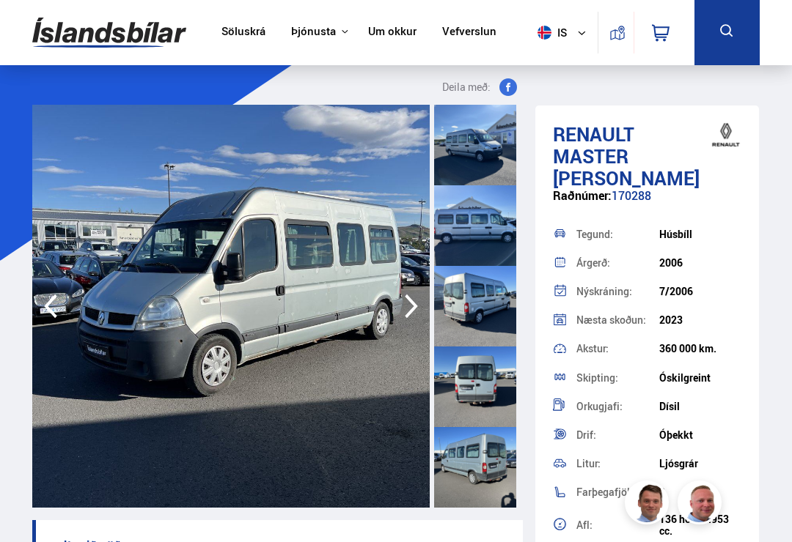
click at [402, 319] on icon "button" at bounding box center [411, 306] width 29 height 35
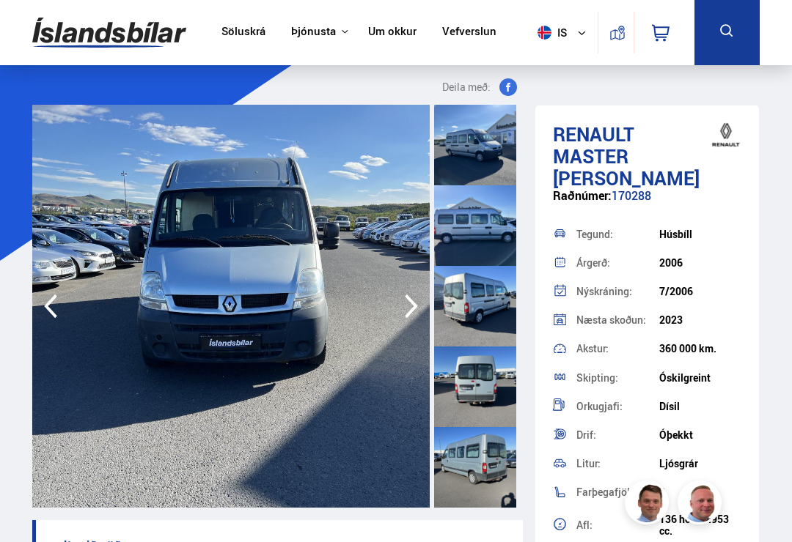
click at [399, 320] on icon "button" at bounding box center [411, 306] width 29 height 35
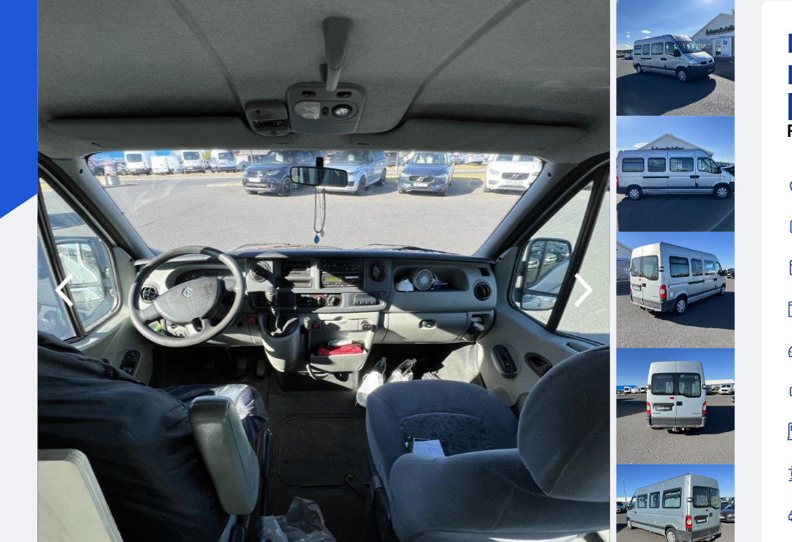
click at [408, 289] on icon "button" at bounding box center [411, 306] width 29 height 35
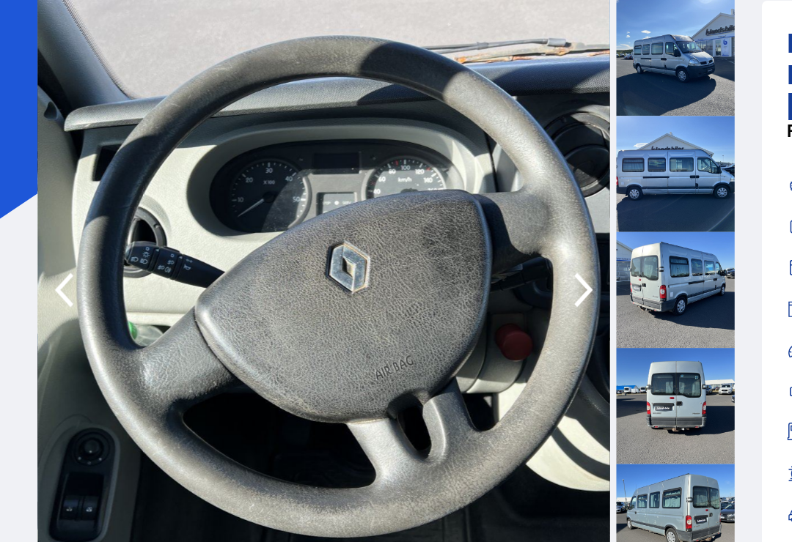
click at [407, 295] on icon "button" at bounding box center [411, 307] width 13 height 24
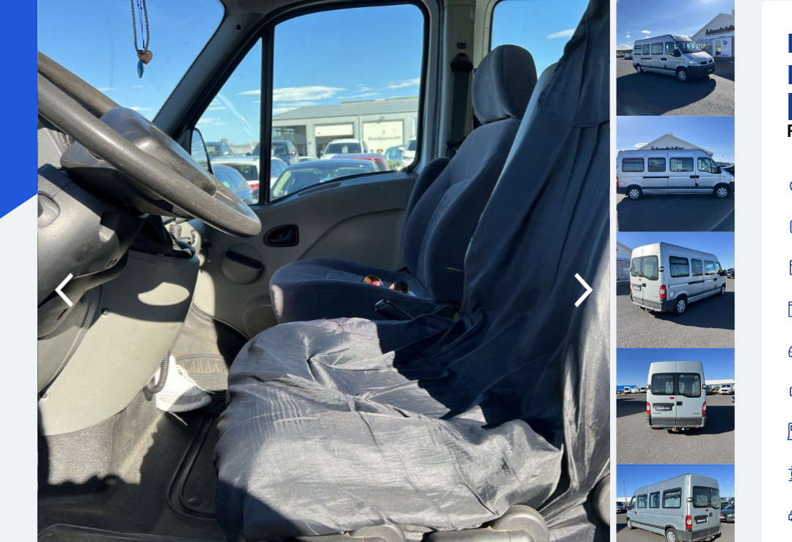
click at [409, 289] on icon "button" at bounding box center [411, 306] width 29 height 35
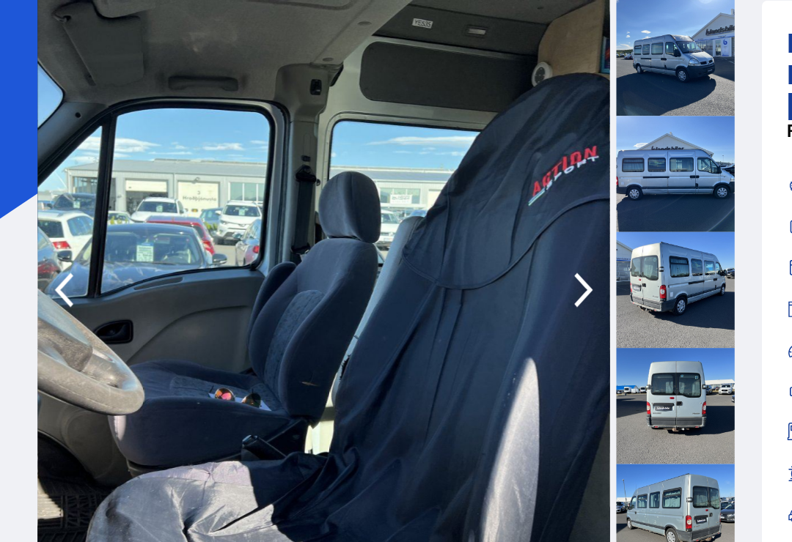
click at [411, 289] on icon "button" at bounding box center [411, 306] width 29 height 35
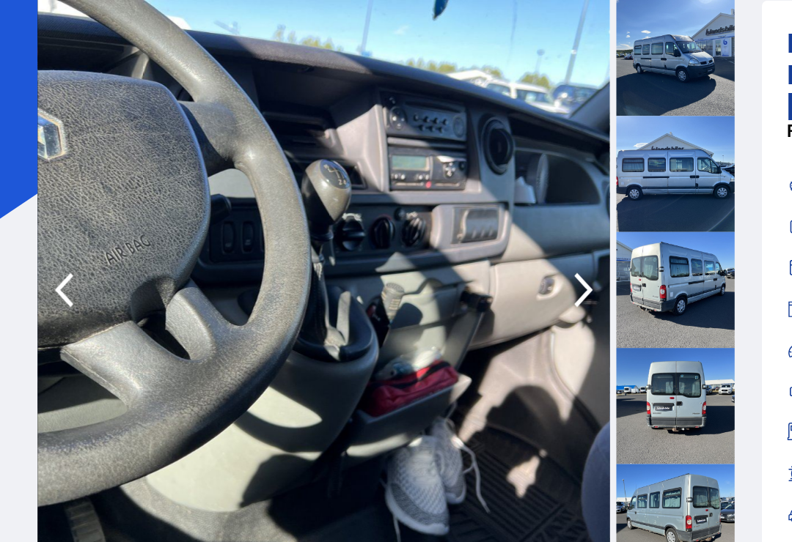
click at [413, 289] on icon "button" at bounding box center [411, 306] width 29 height 35
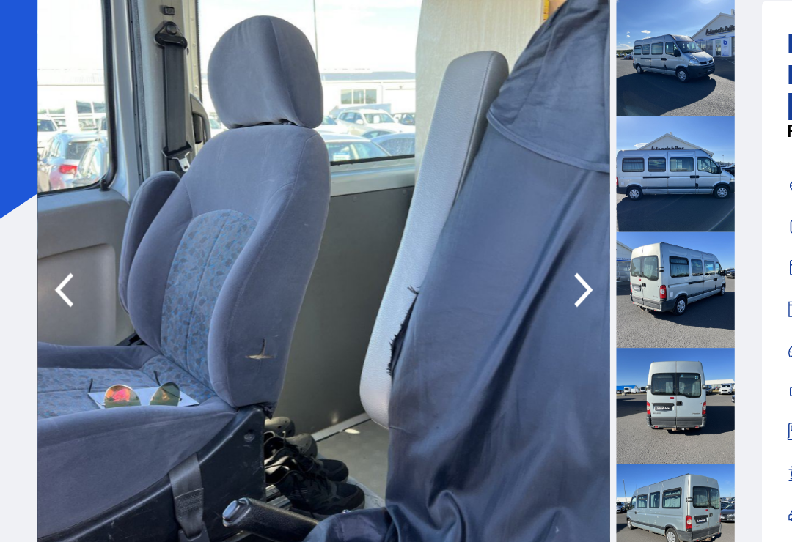
click at [405, 295] on icon "button" at bounding box center [411, 307] width 13 height 24
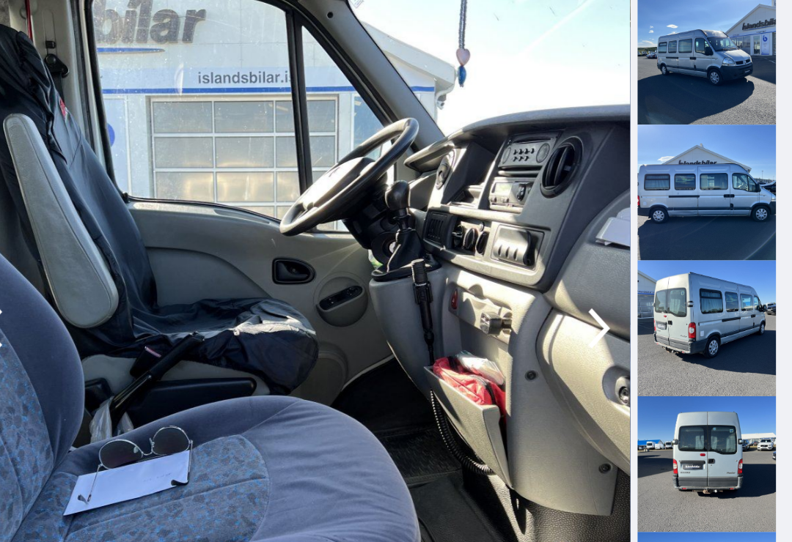
click at [405, 295] on icon "button" at bounding box center [411, 307] width 13 height 24
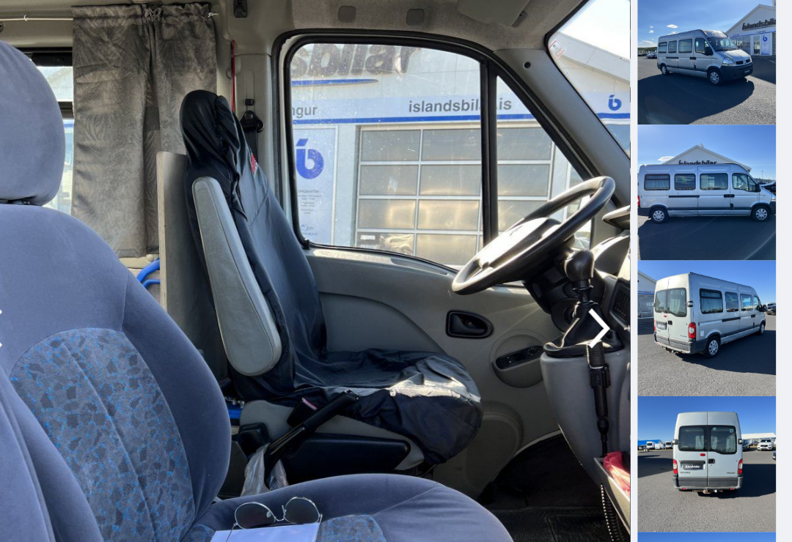
click at [397, 289] on icon "button" at bounding box center [411, 306] width 29 height 35
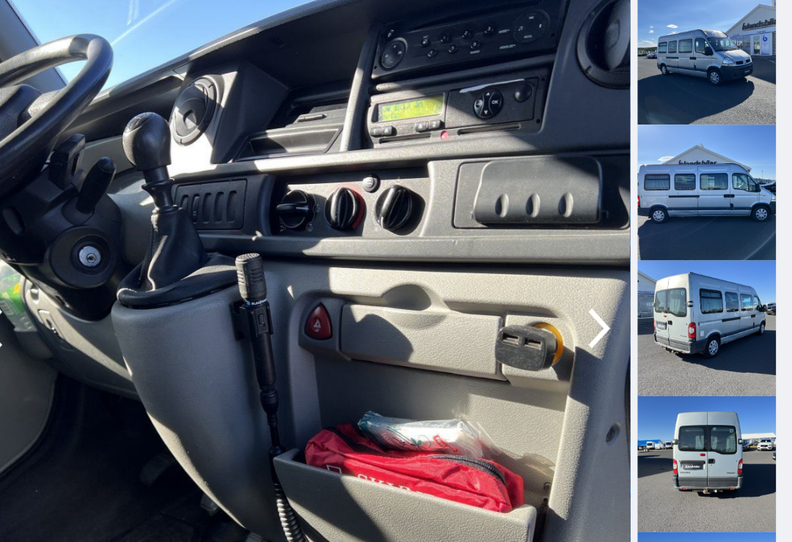
click at [397, 289] on icon "button" at bounding box center [411, 306] width 29 height 35
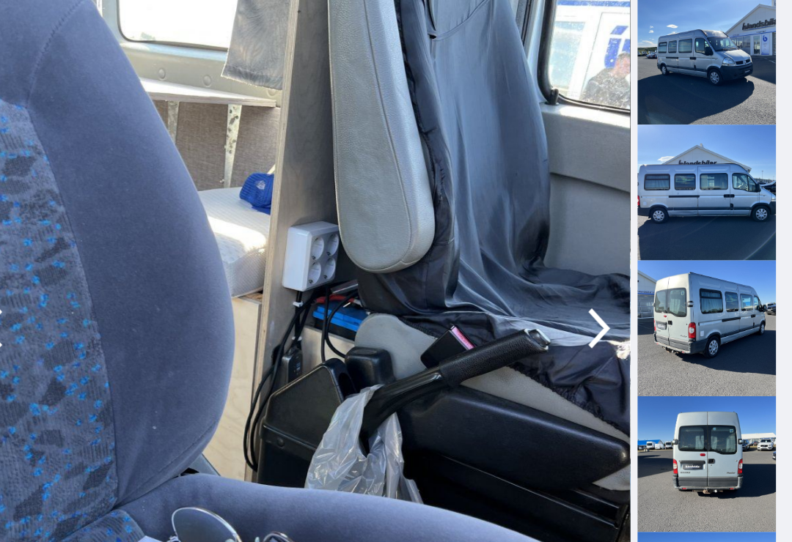
click at [397, 289] on icon "button" at bounding box center [411, 306] width 29 height 35
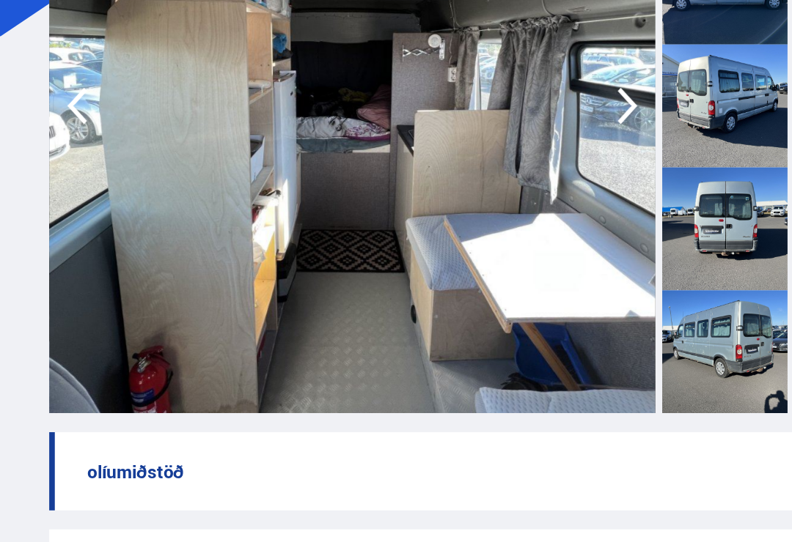
scroll to position [76, 0]
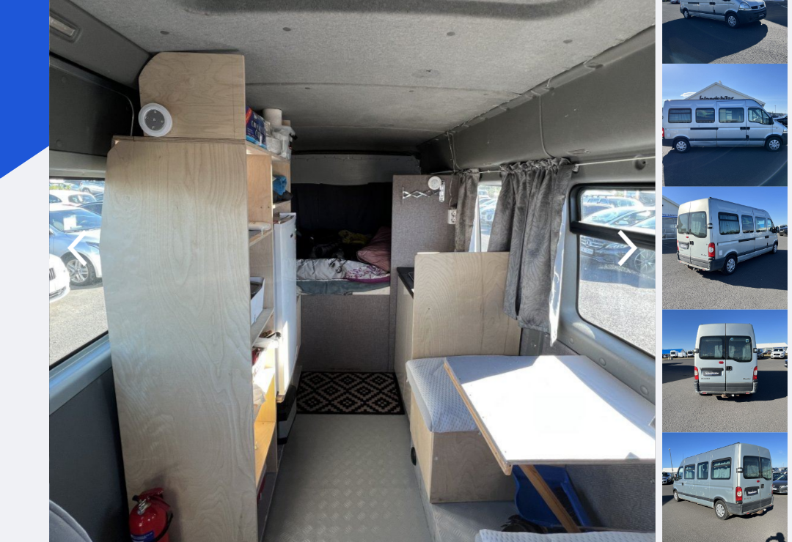
click at [417, 213] on icon "button" at bounding box center [411, 230] width 29 height 35
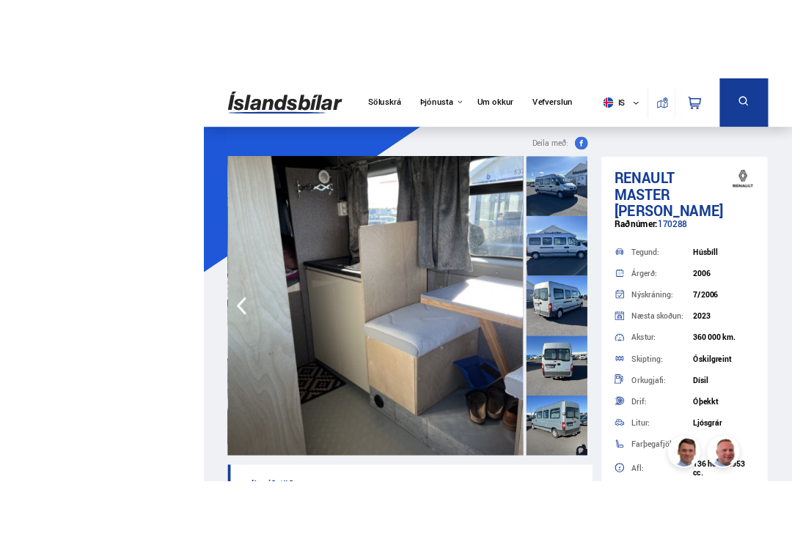
scroll to position [4, 0]
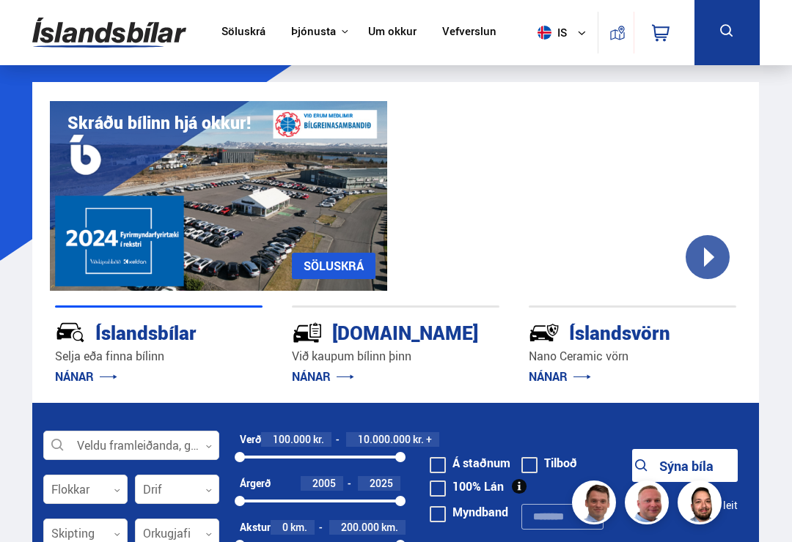
click at [346, 260] on link "SÖLUSKRÁ" at bounding box center [334, 266] width 84 height 26
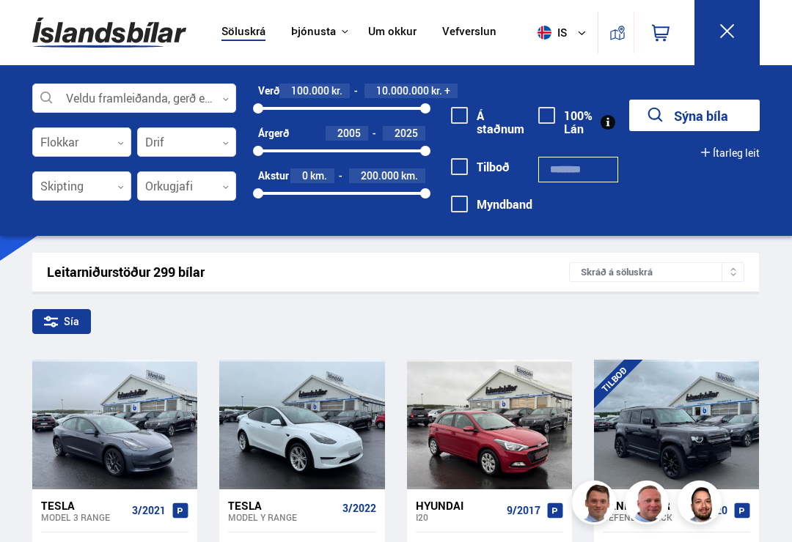
click at [748, 43] on button at bounding box center [726, 32] width 65 height 65
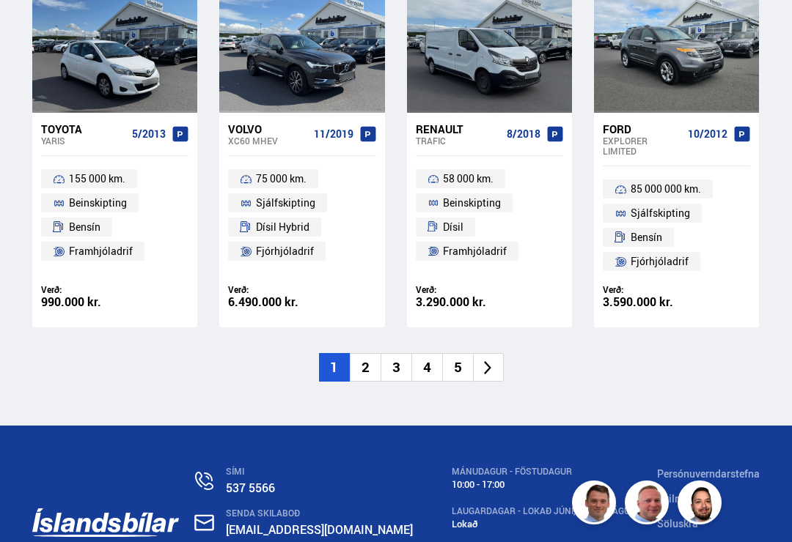
scroll to position [2062, 0]
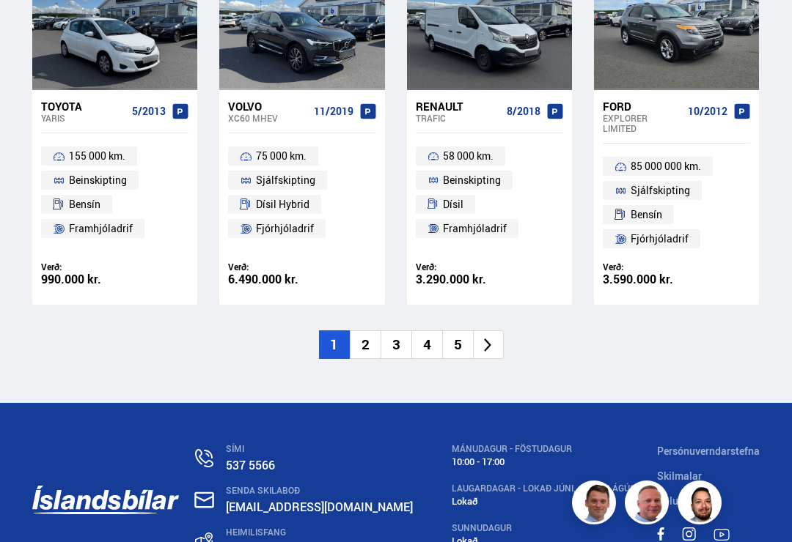
click at [490, 337] on icon at bounding box center [487, 345] width 17 height 17
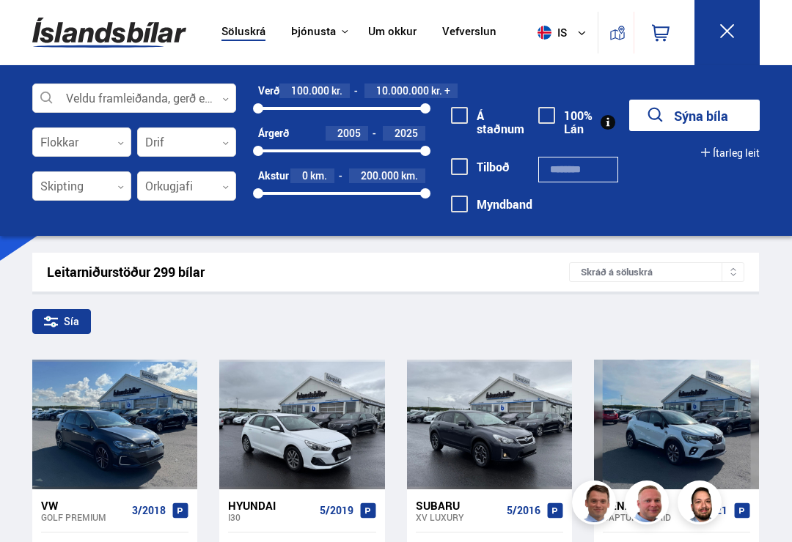
click at [707, 327] on div "Sía" at bounding box center [395, 324] width 726 height 31
click at [737, 38] on button at bounding box center [726, 32] width 65 height 65
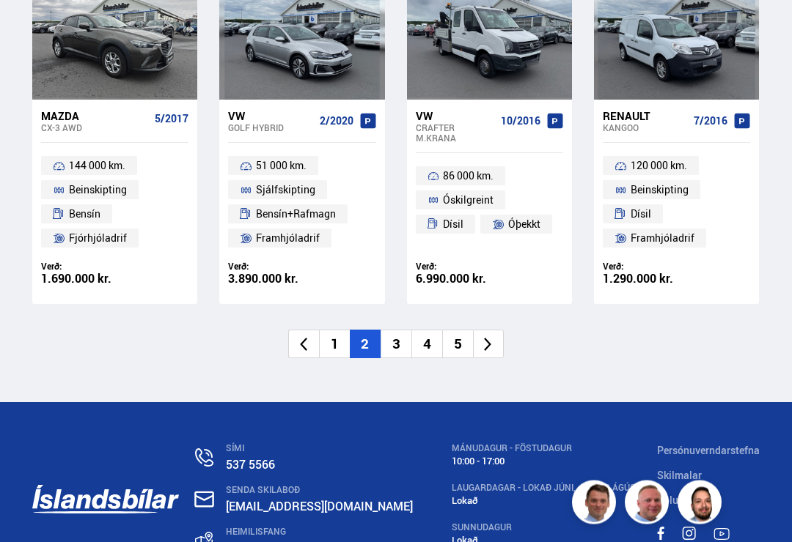
scroll to position [2032, 0]
click at [487, 336] on li at bounding box center [488, 344] width 31 height 29
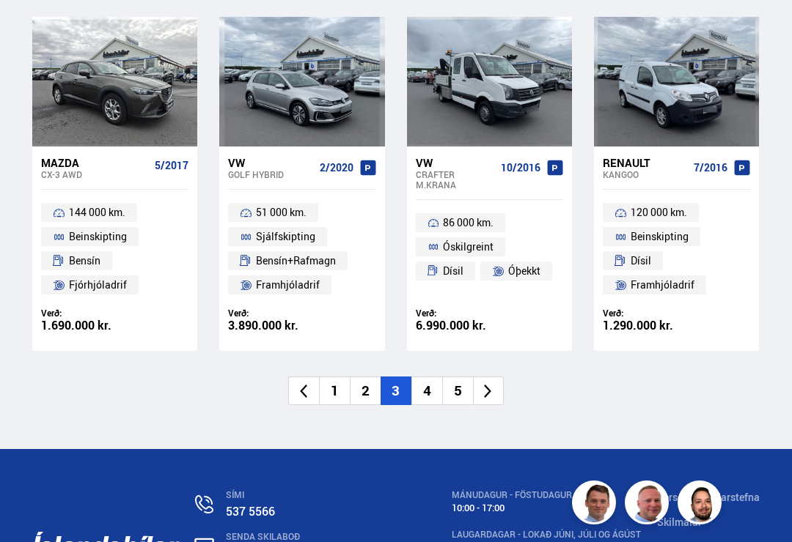
scroll to position [1, 0]
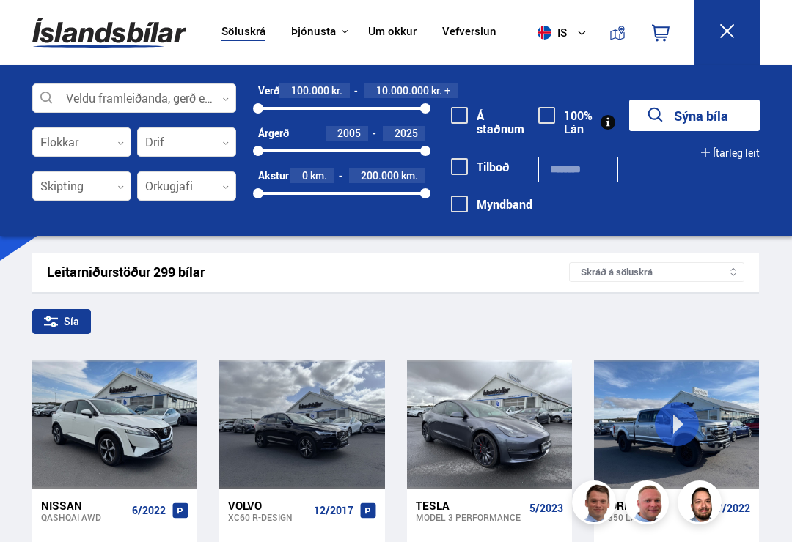
click at [726, 43] on button at bounding box center [726, 32] width 65 height 65
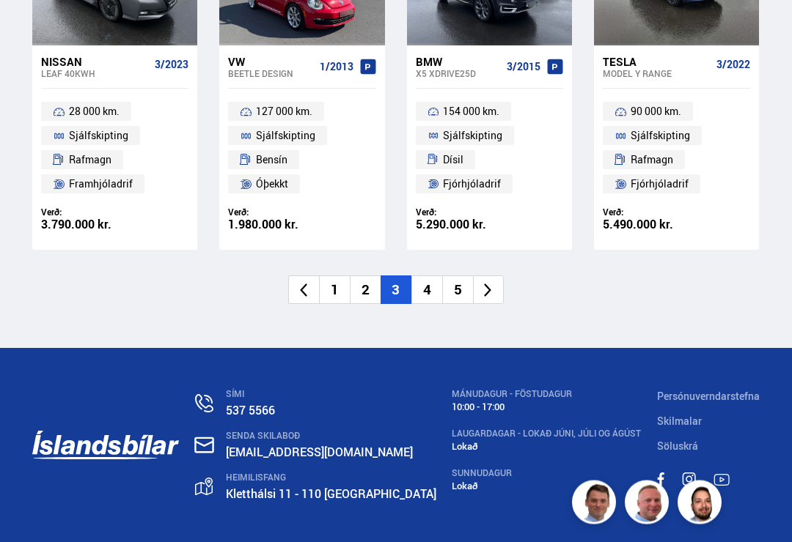
scroll to position [2100, 0]
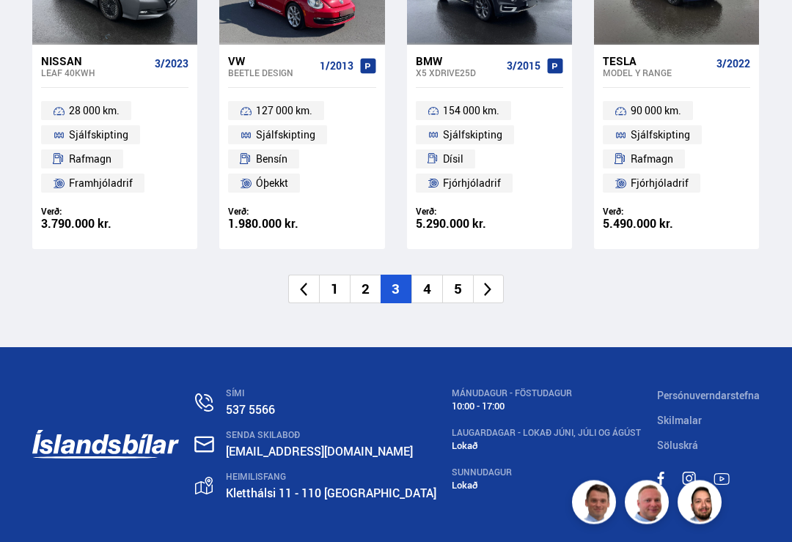
click at [487, 284] on icon at bounding box center [488, 291] width 7 height 14
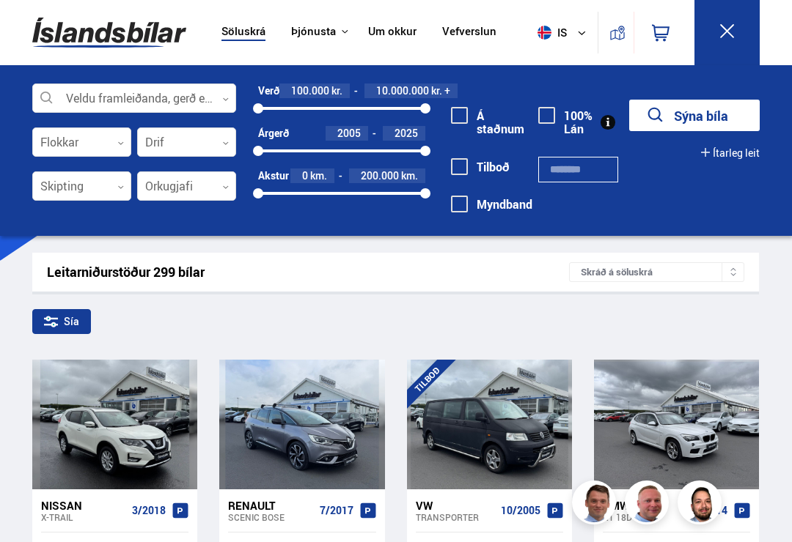
click at [724, 40] on icon at bounding box center [727, 31] width 18 height 18
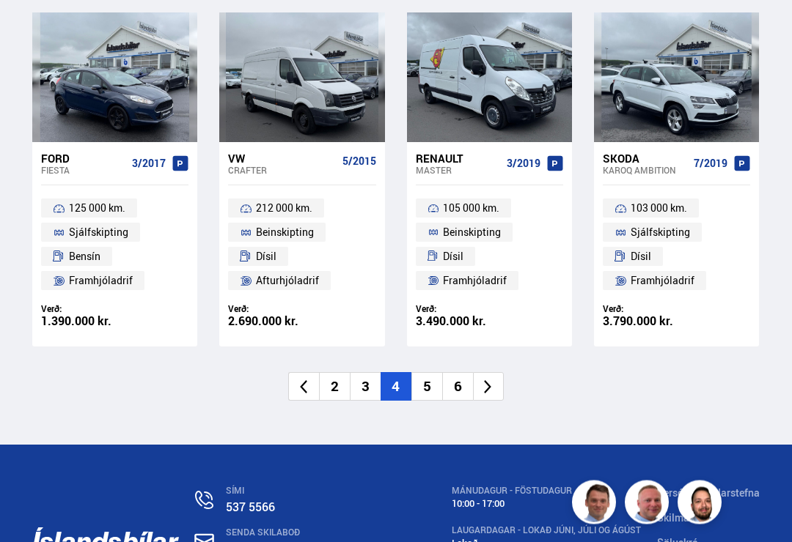
scroll to position [1993, 0]
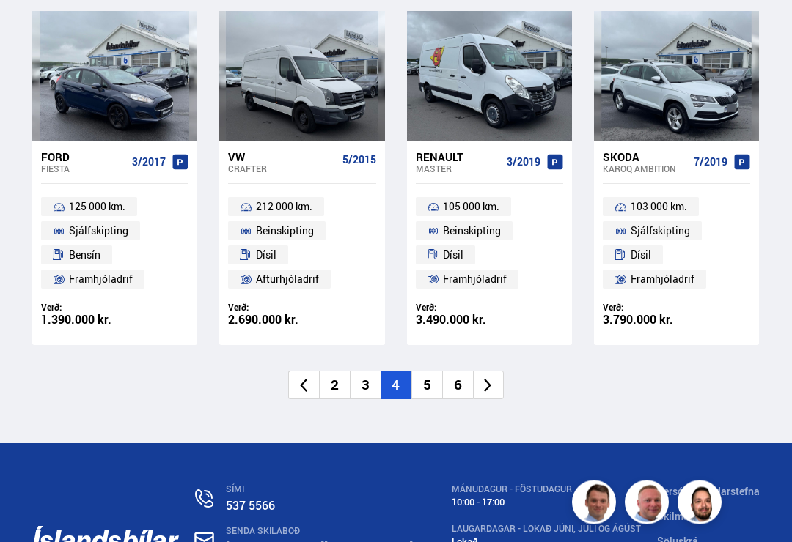
click at [489, 378] on icon at bounding box center [487, 386] width 17 height 17
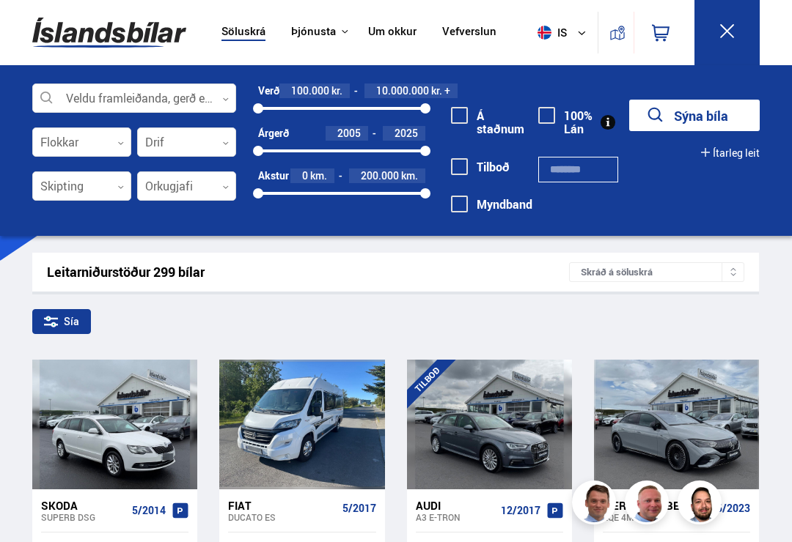
click at [722, 39] on icon at bounding box center [727, 31] width 18 height 18
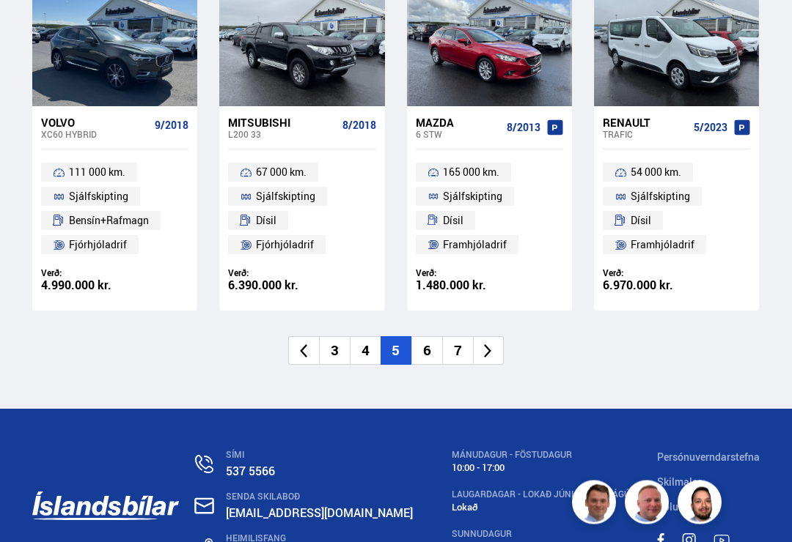
scroll to position [2016, 0]
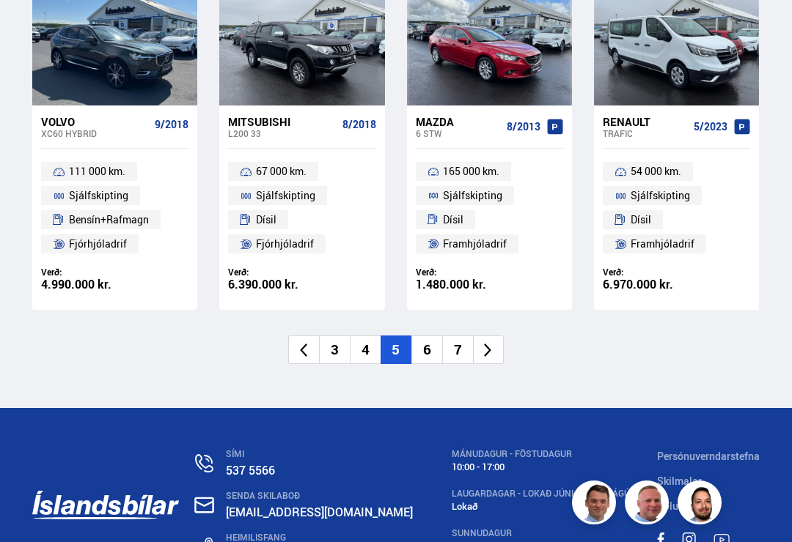
click at [487, 342] on icon at bounding box center [487, 350] width 17 height 17
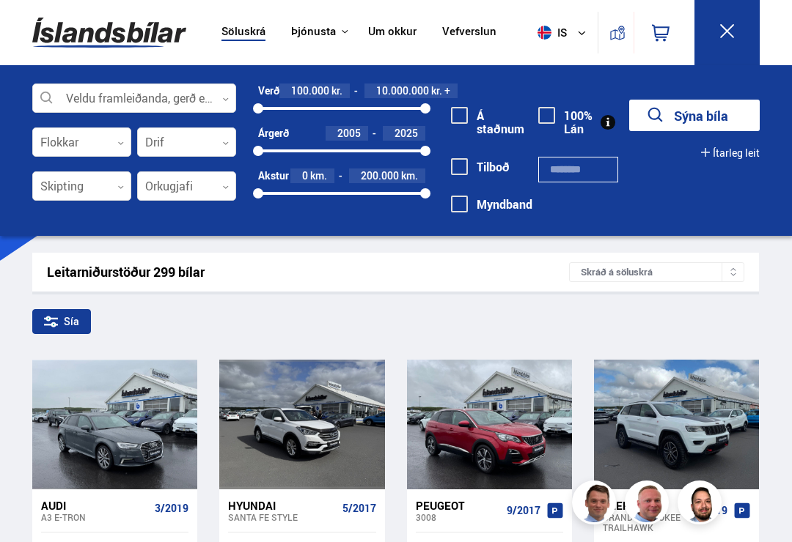
click at [730, 32] on icon at bounding box center [727, 31] width 18 height 18
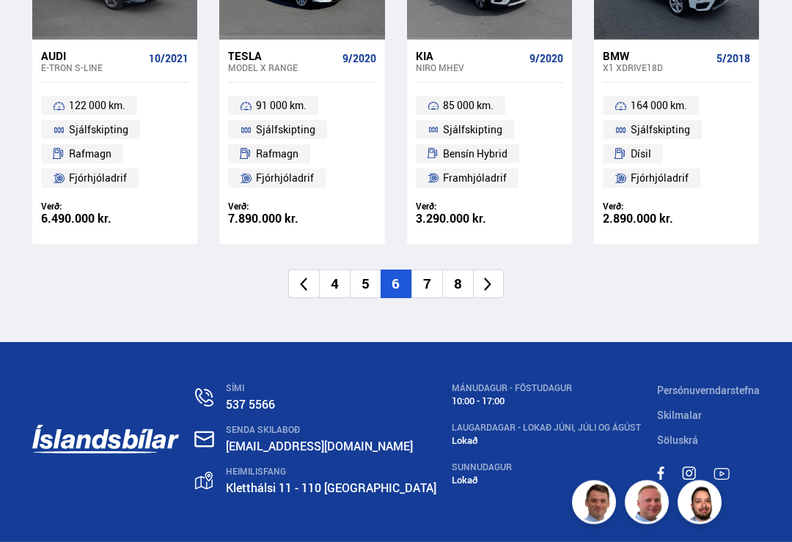
scroll to position [2122, 0]
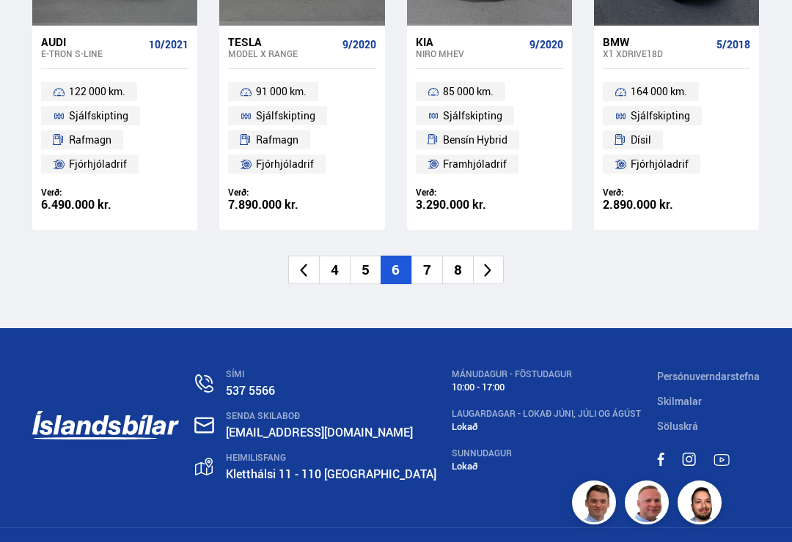
click at [485, 262] on icon at bounding box center [487, 270] width 17 height 17
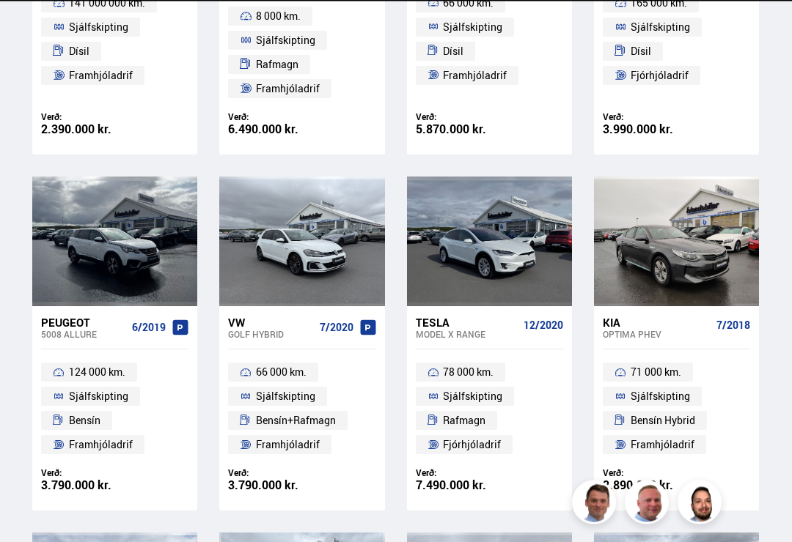
scroll to position [1, 0]
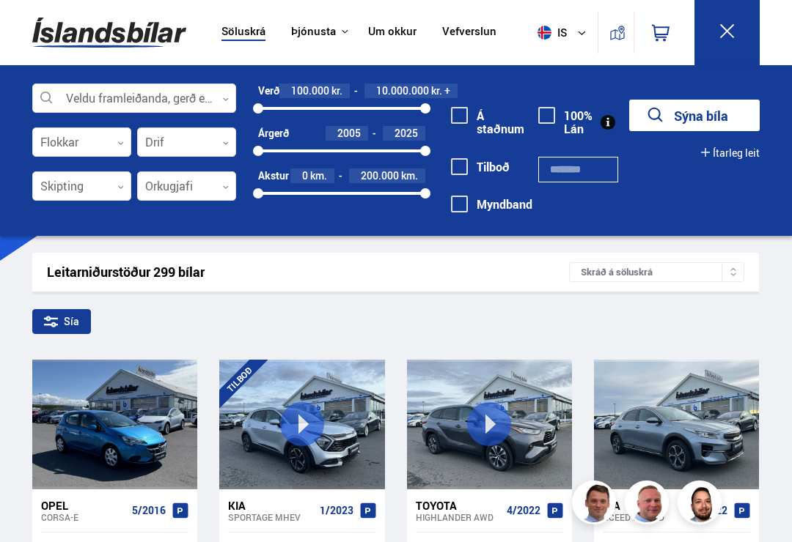
click at [722, 37] on icon at bounding box center [727, 31] width 14 height 14
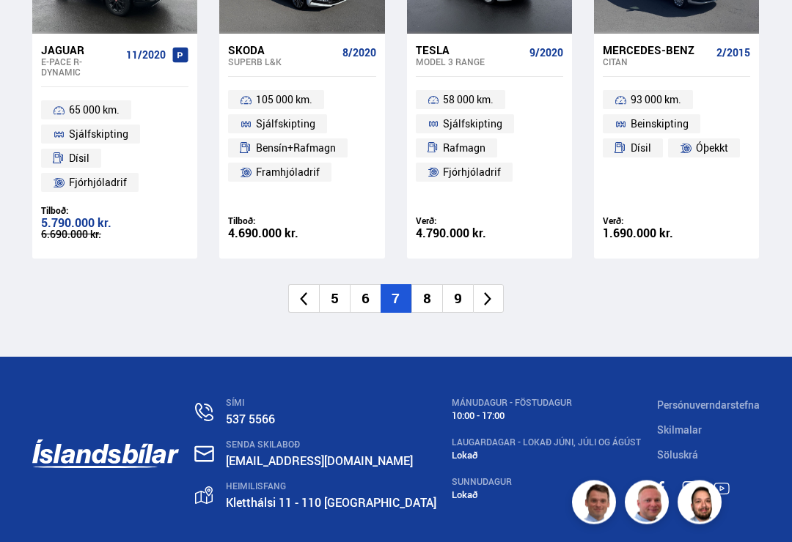
scroll to position [2109, 0]
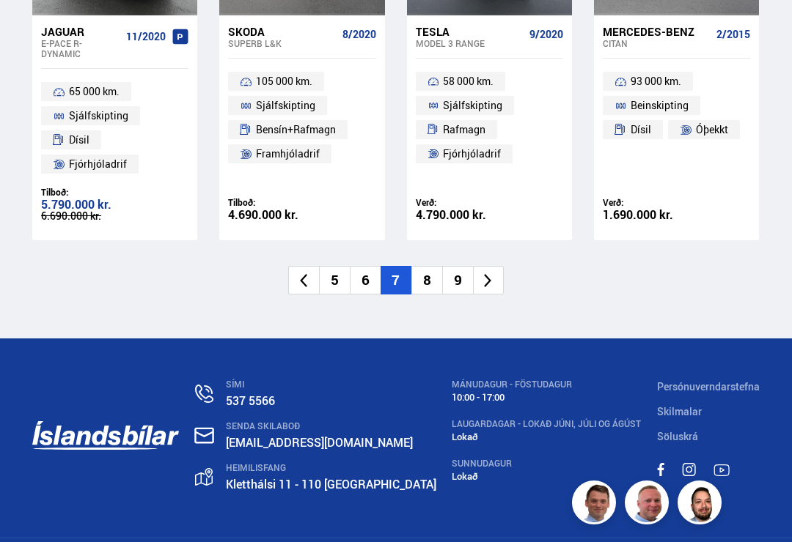
click at [491, 273] on icon at bounding box center [487, 281] width 17 height 17
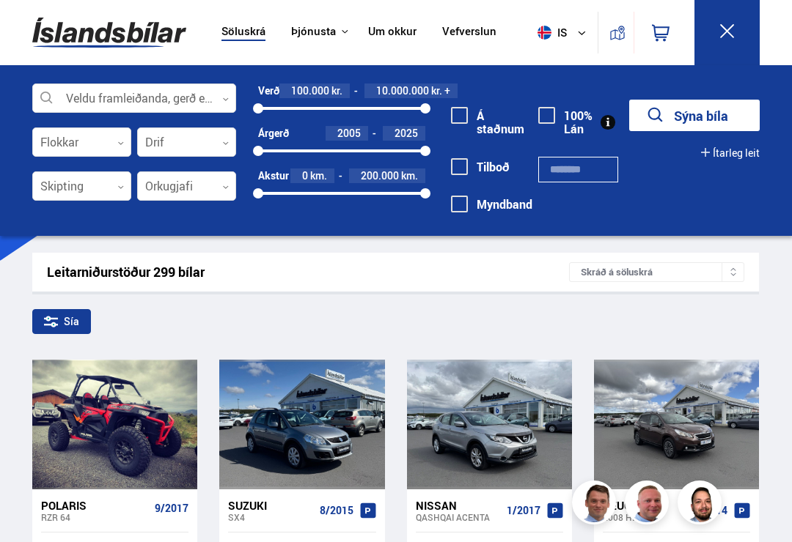
click at [737, 37] on button at bounding box center [726, 32] width 65 height 65
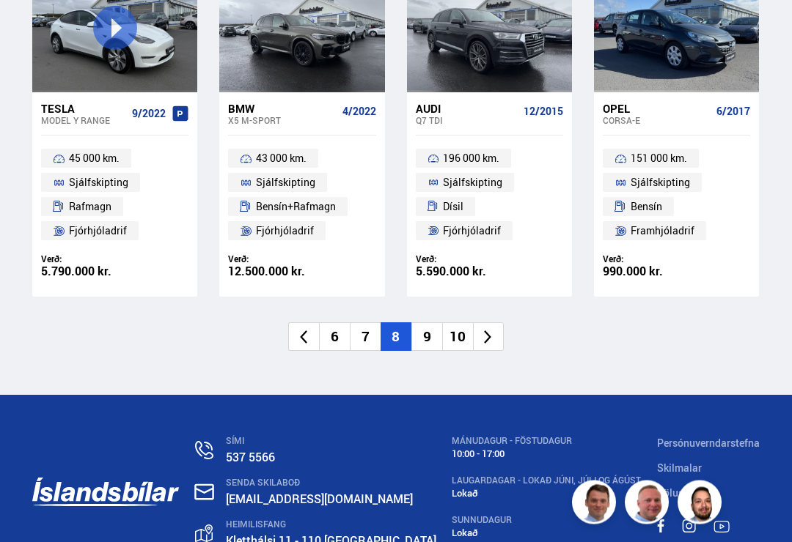
scroll to position [2040, 0]
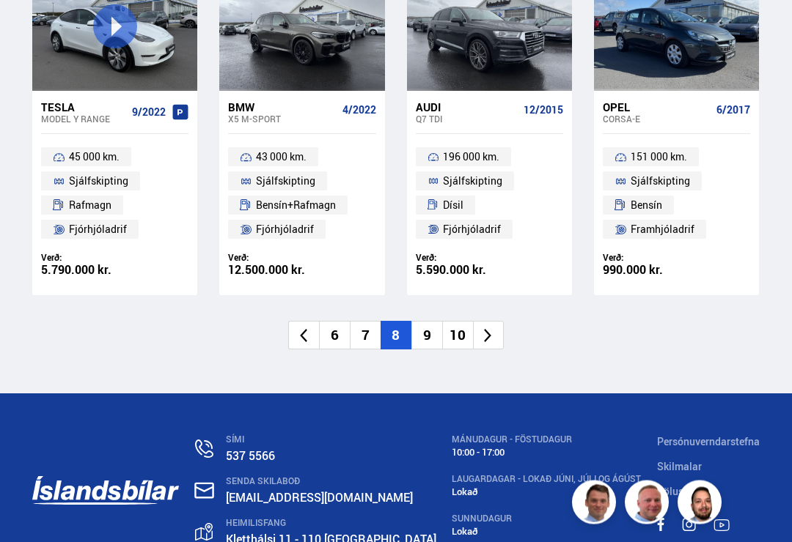
click at [495, 328] on icon at bounding box center [487, 336] width 17 height 17
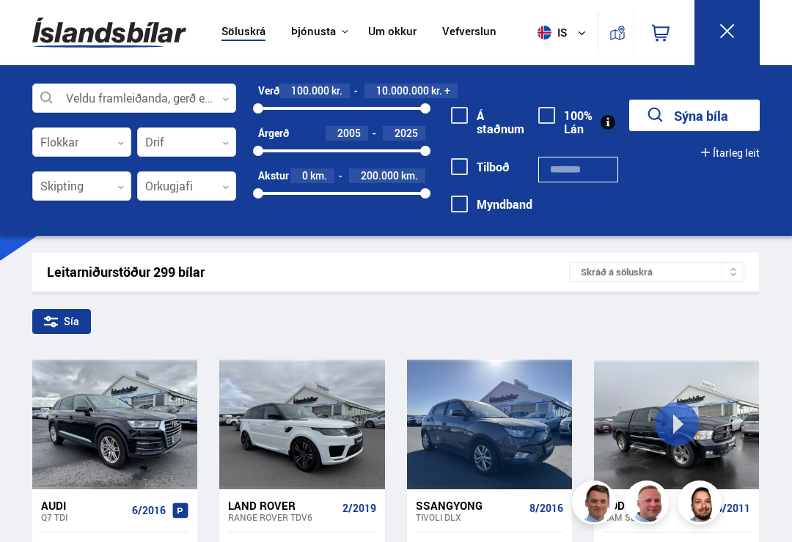
click at [728, 29] on icon at bounding box center [727, 31] width 18 height 18
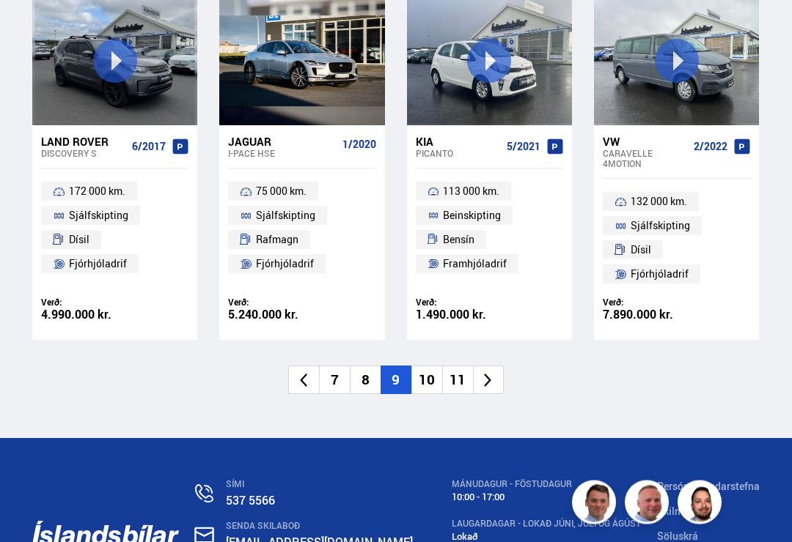
scroll to position [1986, 0]
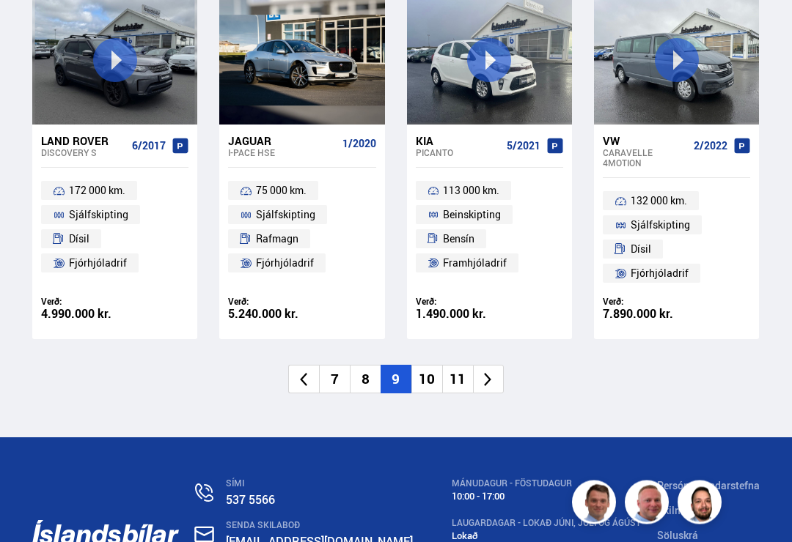
click at [496, 372] on icon at bounding box center [487, 380] width 17 height 17
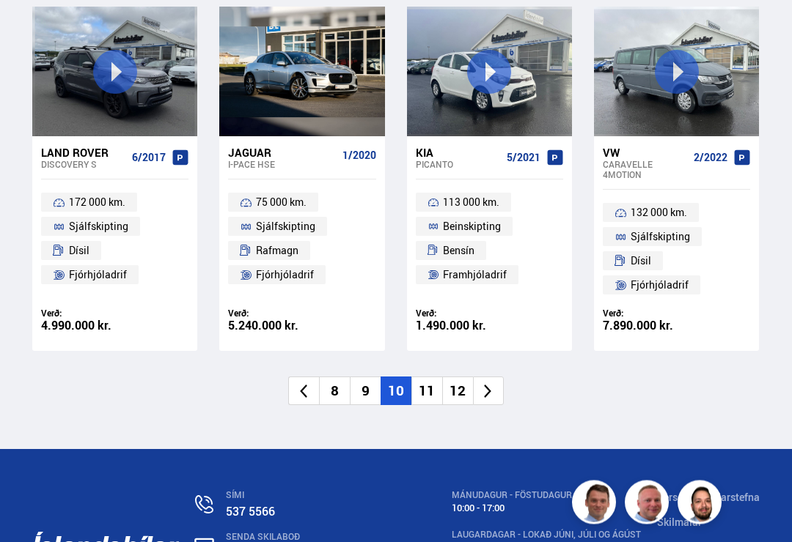
scroll to position [19, 0]
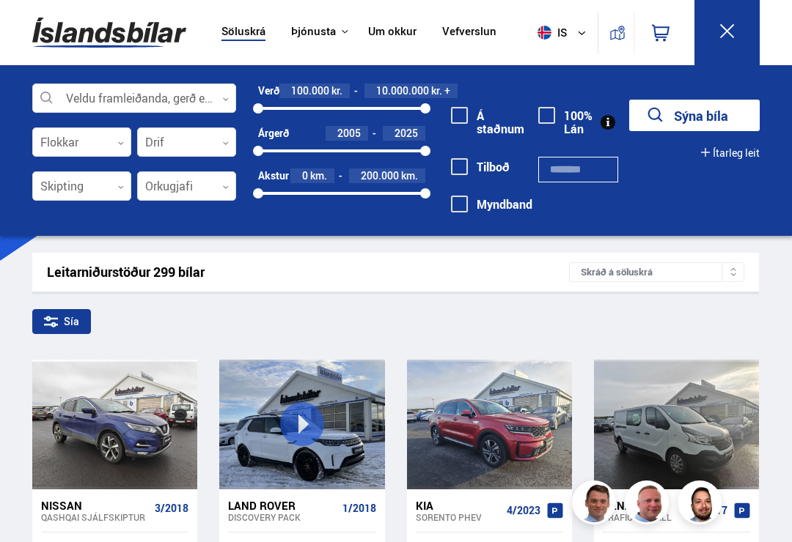
click at [408, 430] on div at bounding box center [422, 425] width 33 height 130
click at [733, 32] on icon at bounding box center [727, 31] width 18 height 18
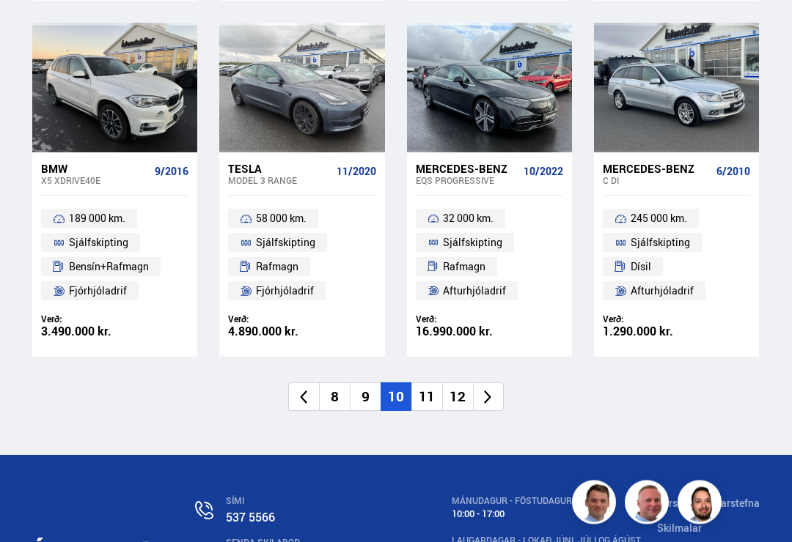
scroll to position [1970, 0]
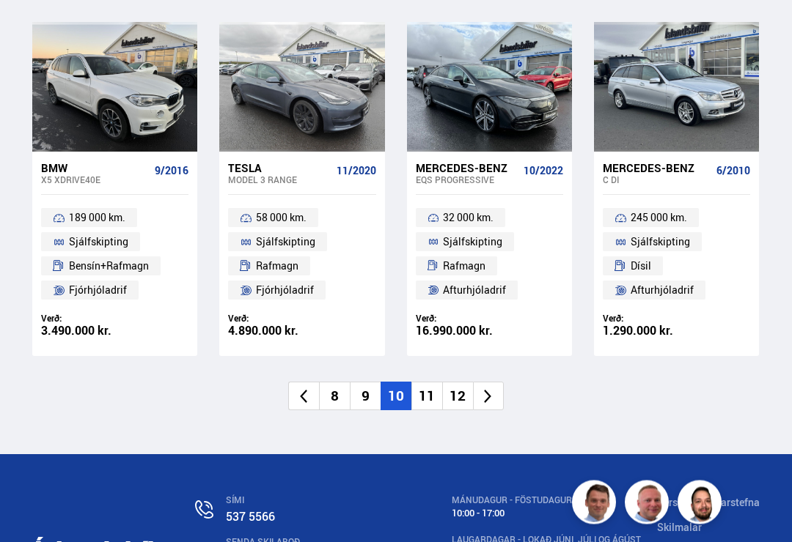
click at [500, 383] on li at bounding box center [488, 397] width 31 height 29
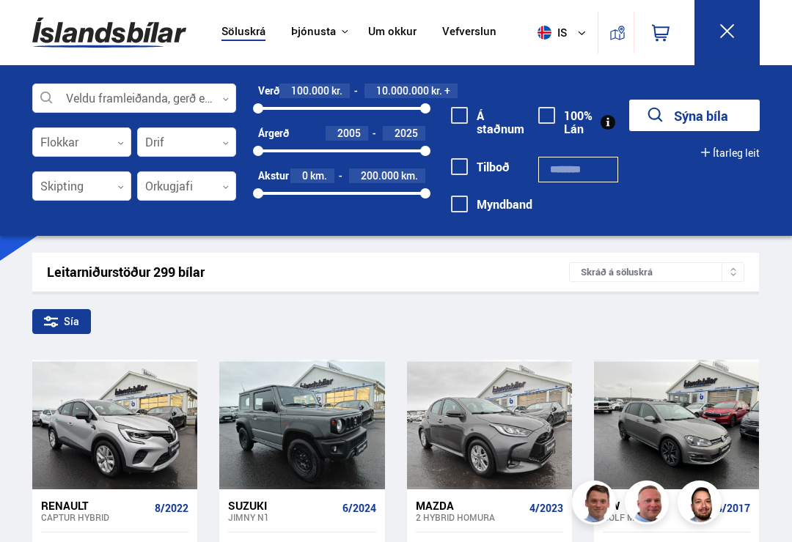
click at [740, 41] on button at bounding box center [726, 32] width 65 height 65
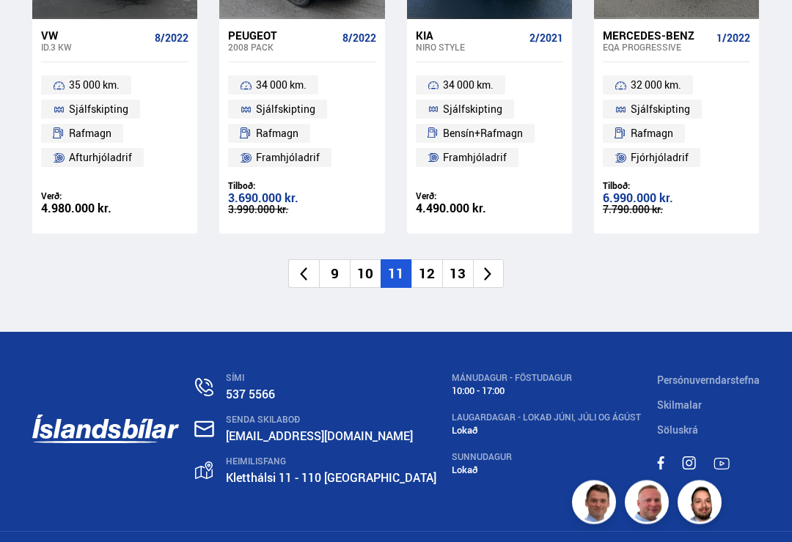
scroll to position [2096, 0]
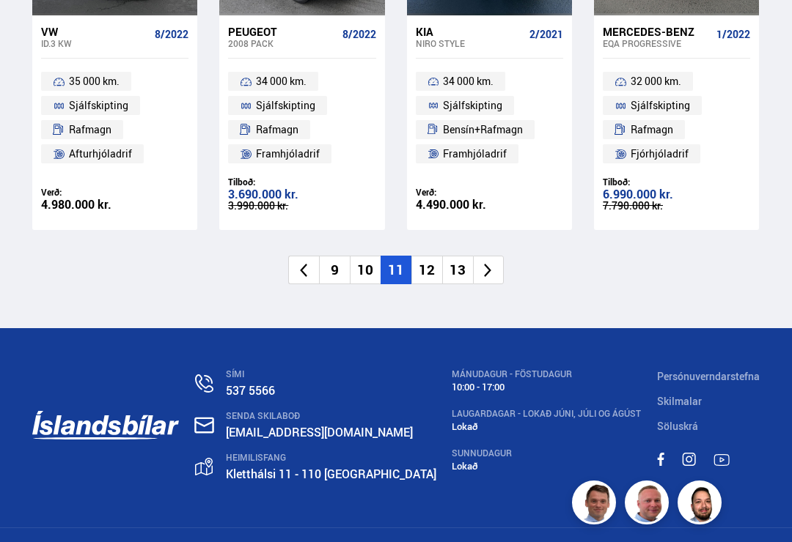
click at [490, 262] on icon at bounding box center [487, 270] width 17 height 17
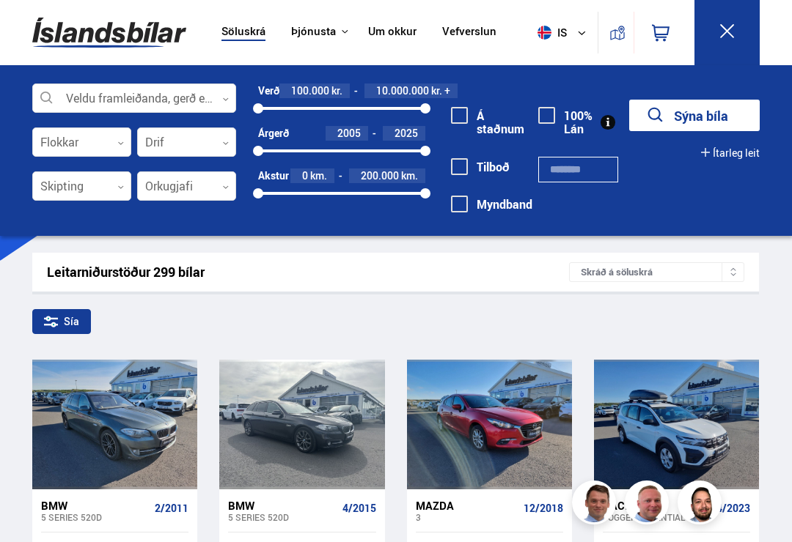
click at [735, 37] on icon at bounding box center [727, 31] width 18 height 18
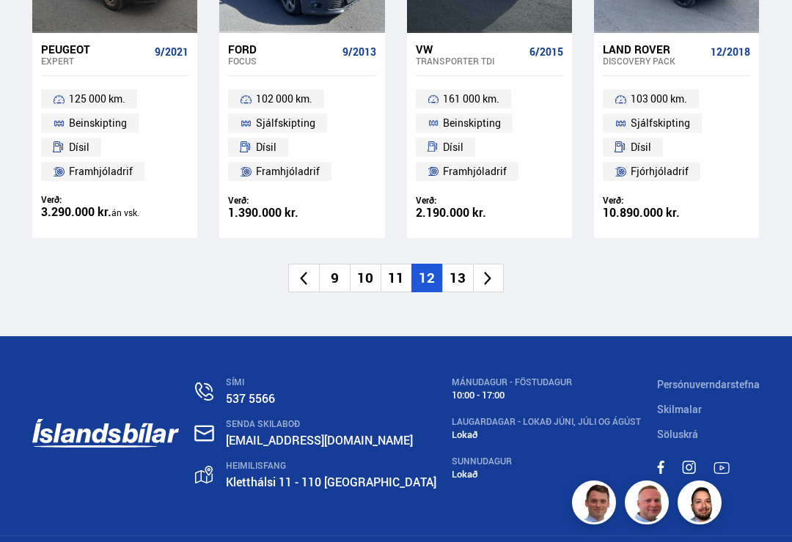
scroll to position [2102, 0]
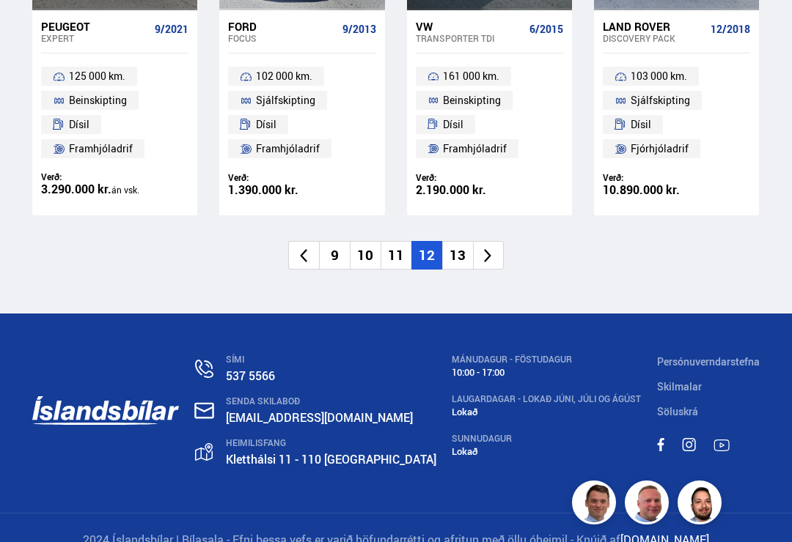
click at [492, 248] on icon at bounding box center [487, 256] width 17 height 17
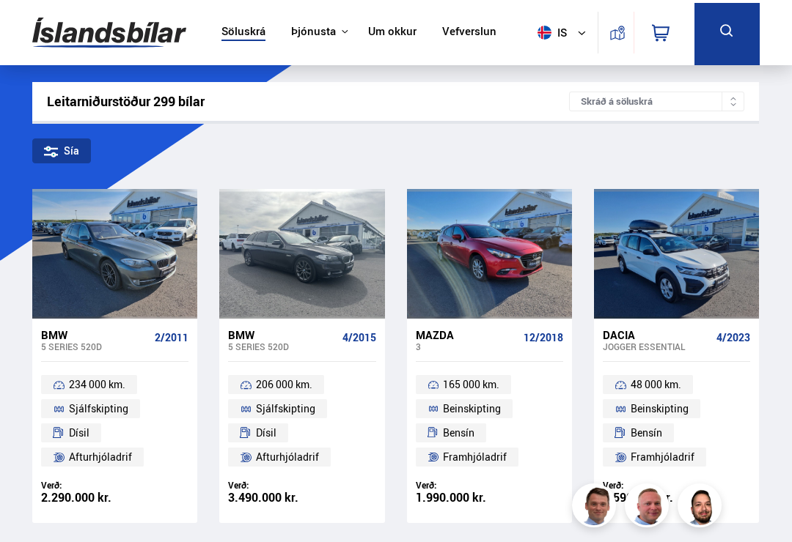
scroll to position [0, 0]
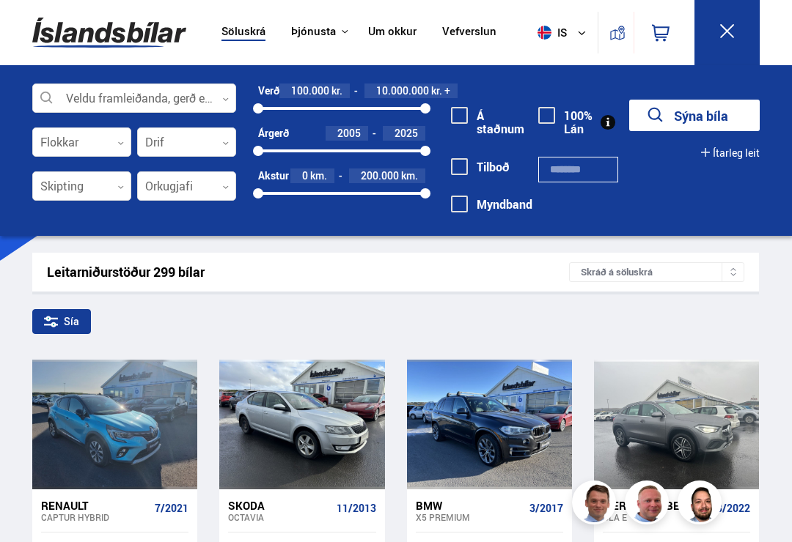
click at [727, 33] on icon at bounding box center [727, 31] width 18 height 18
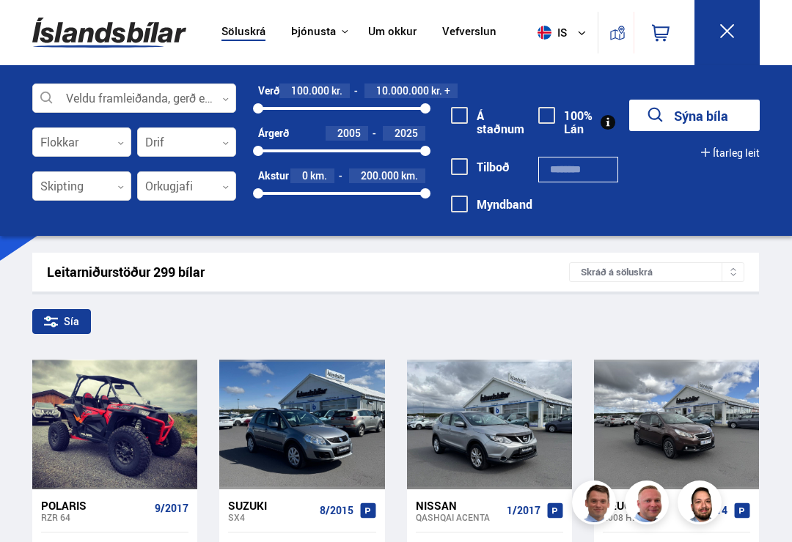
click at [729, 40] on icon at bounding box center [727, 31] width 18 height 18
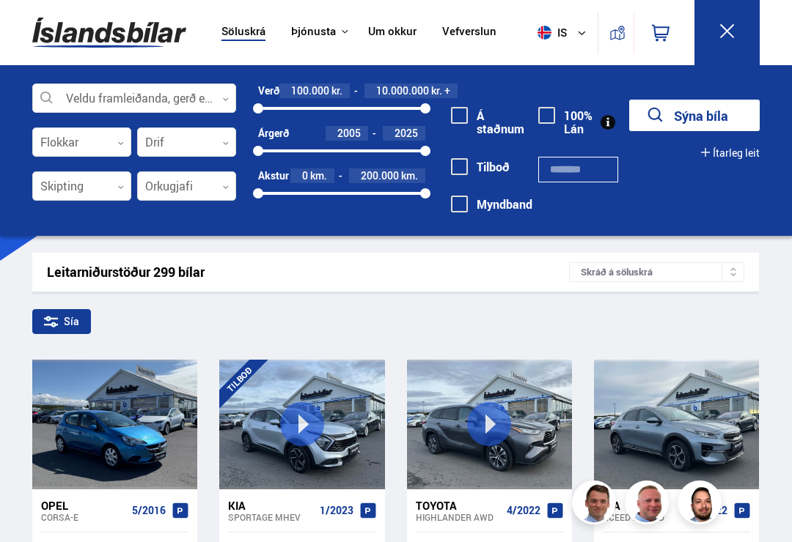
click at [726, 37] on icon at bounding box center [727, 31] width 18 height 18
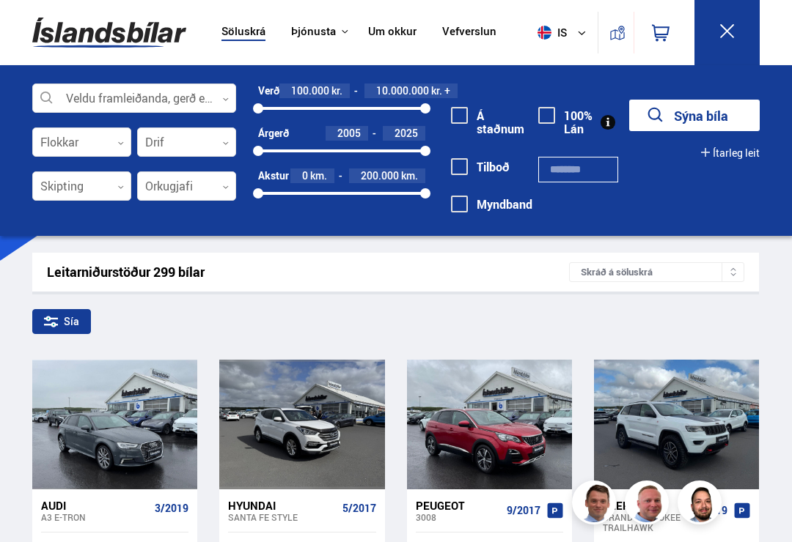
click at [741, 41] on button at bounding box center [726, 32] width 65 height 65
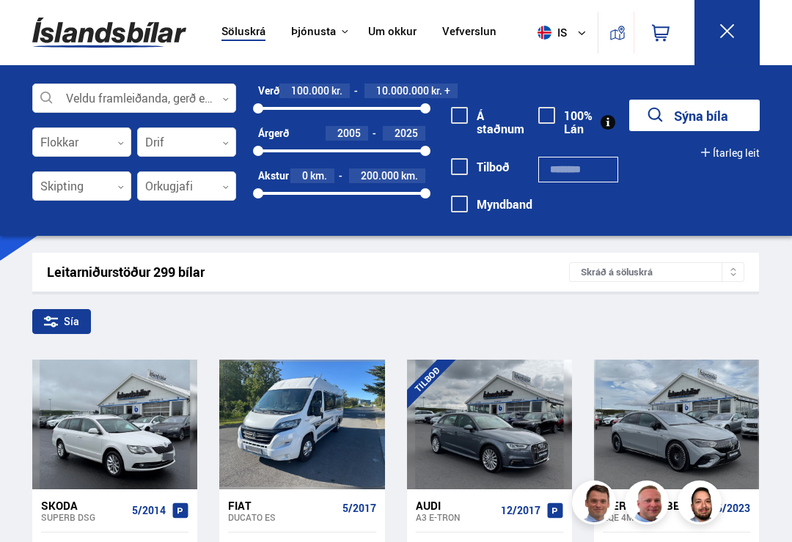
click at [726, 51] on button at bounding box center [726, 32] width 65 height 65
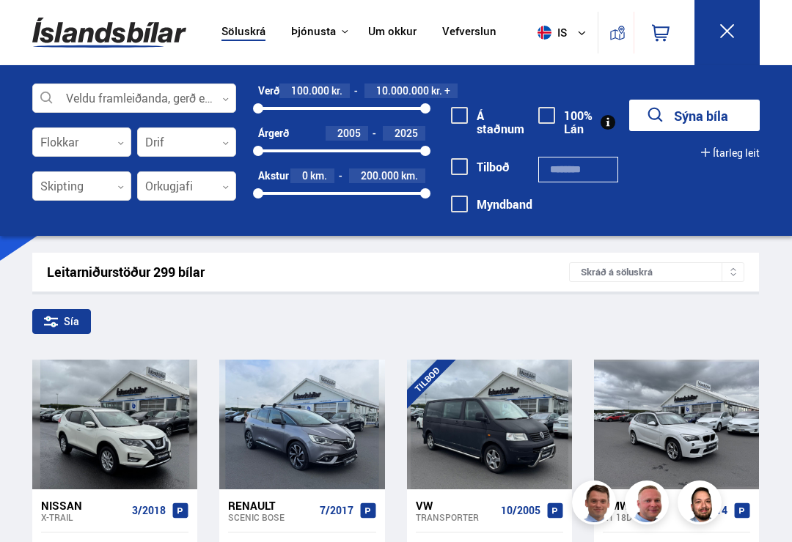
click at [743, 41] on button at bounding box center [726, 32] width 65 height 65
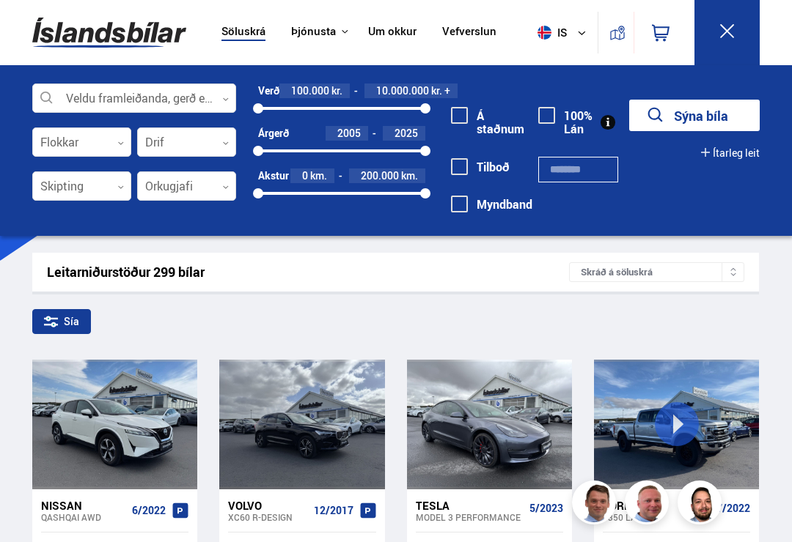
click at [739, 38] on button at bounding box center [726, 32] width 65 height 65
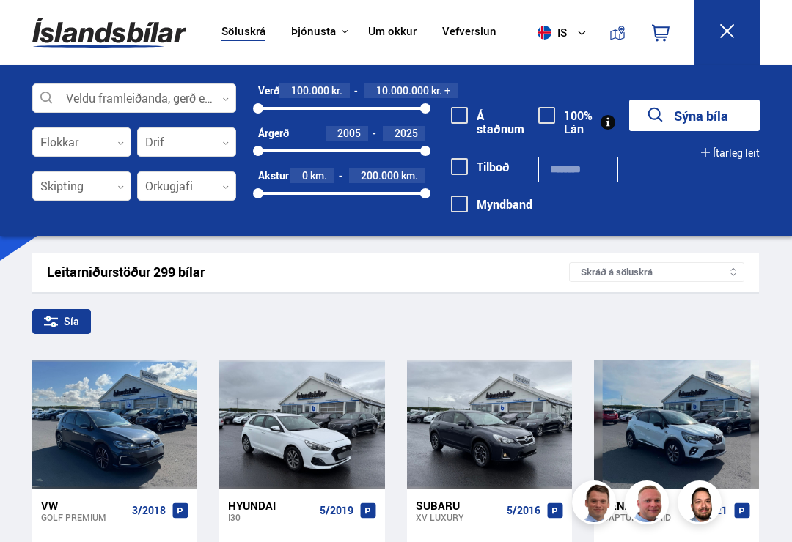
click at [743, 32] on button at bounding box center [726, 32] width 65 height 65
